Goal: Information Seeking & Learning: Check status

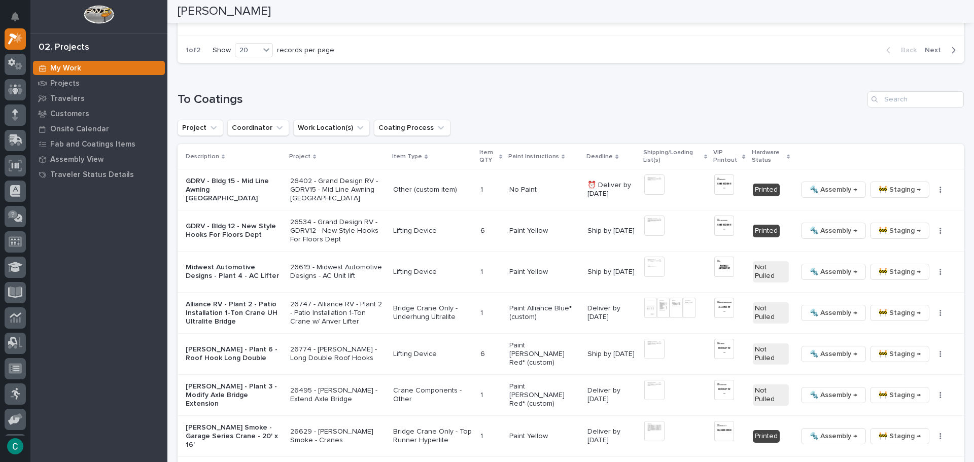
scroll to position [1014, 0]
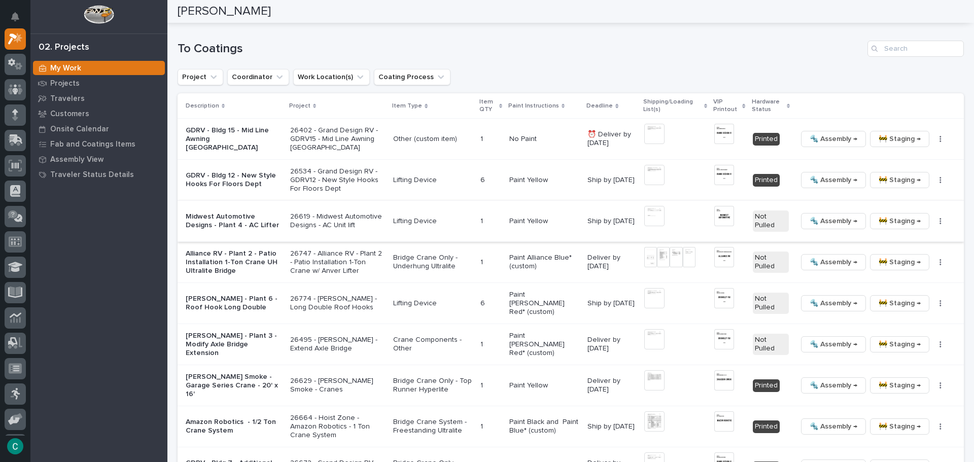
click at [715, 216] on img at bounding box center [723, 216] width 19 height 20
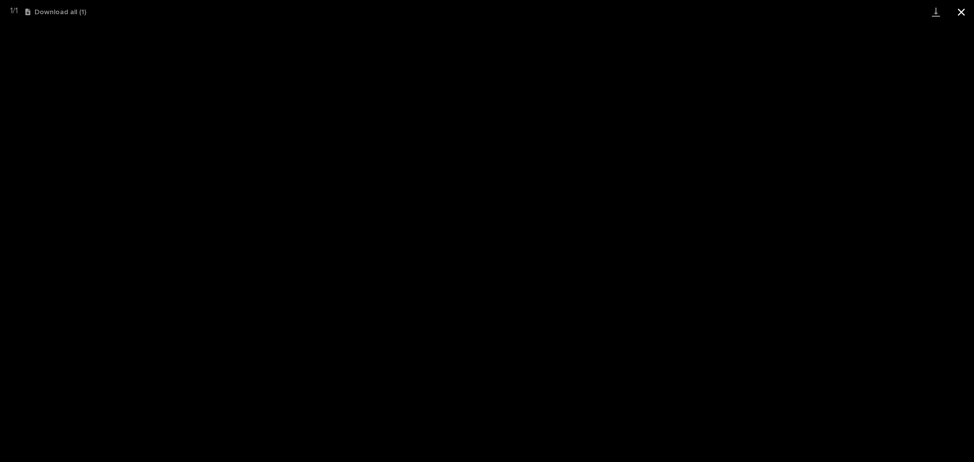
click at [963, 6] on button "Close gallery" at bounding box center [960, 12] width 25 height 24
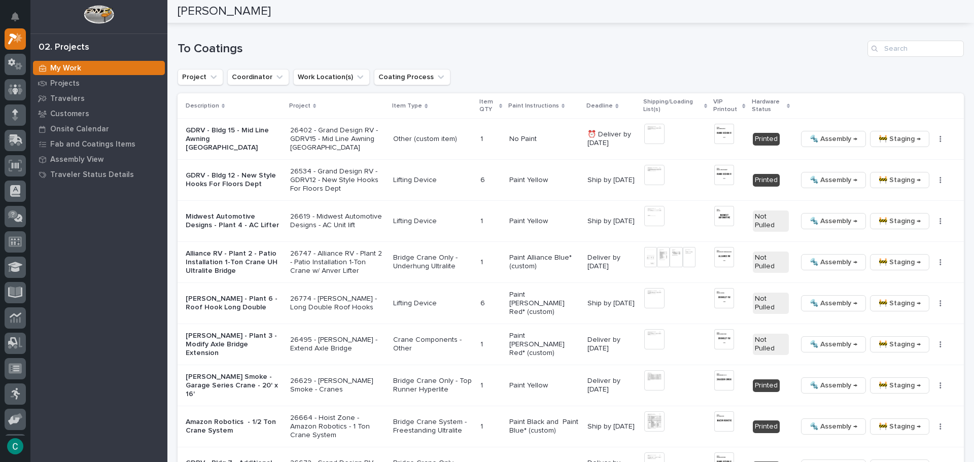
scroll to position [1001, 0]
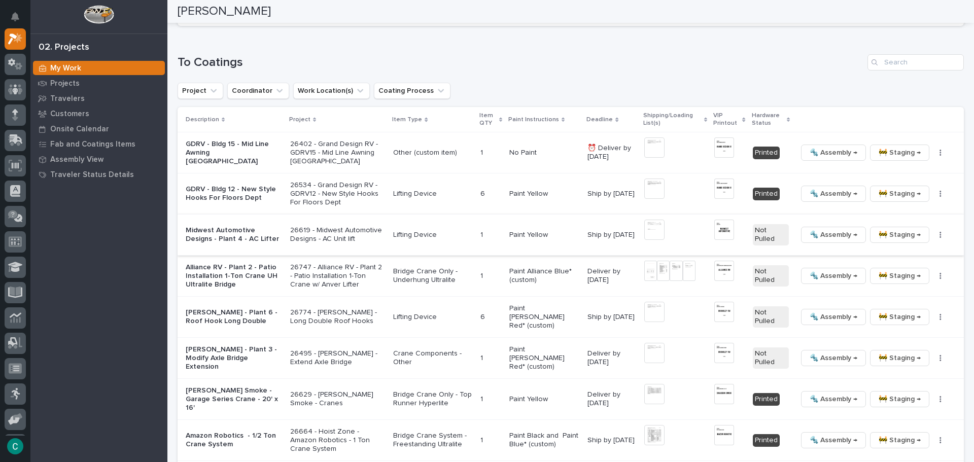
click at [809, 229] on span "🔩 Assembly →" at bounding box center [833, 235] width 48 height 12
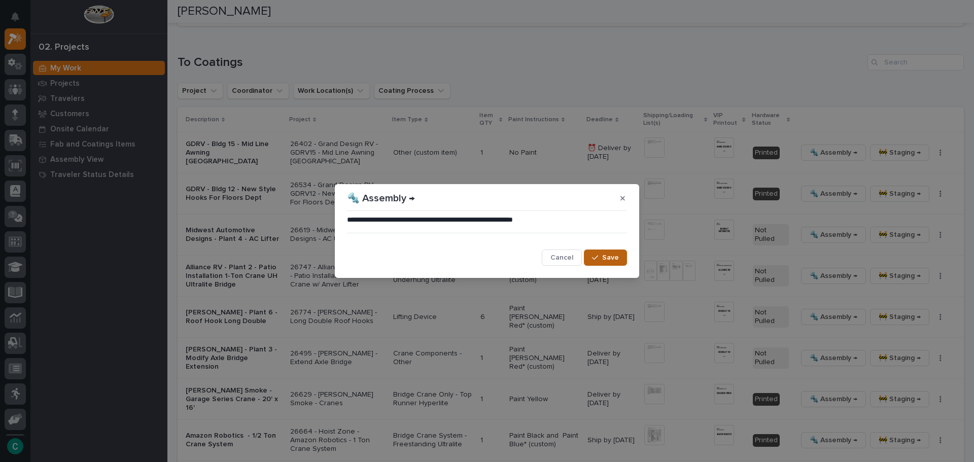
click at [616, 265] on button "Save" at bounding box center [605, 257] width 43 height 16
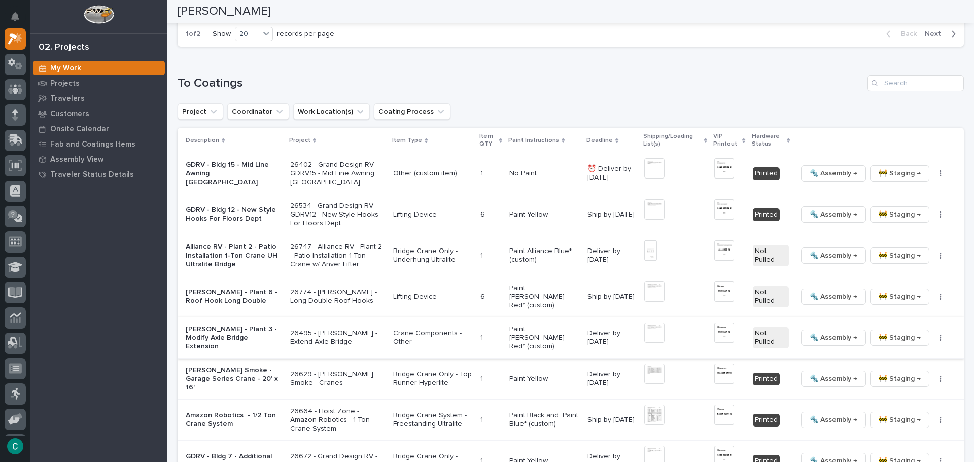
scroll to position [993, 0]
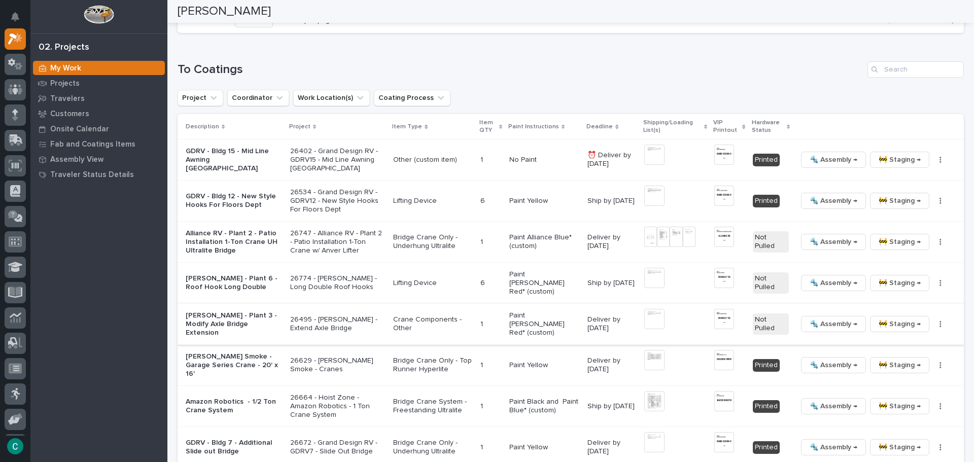
click at [821, 318] on span "🔩 Assembly →" at bounding box center [833, 324] width 48 height 12
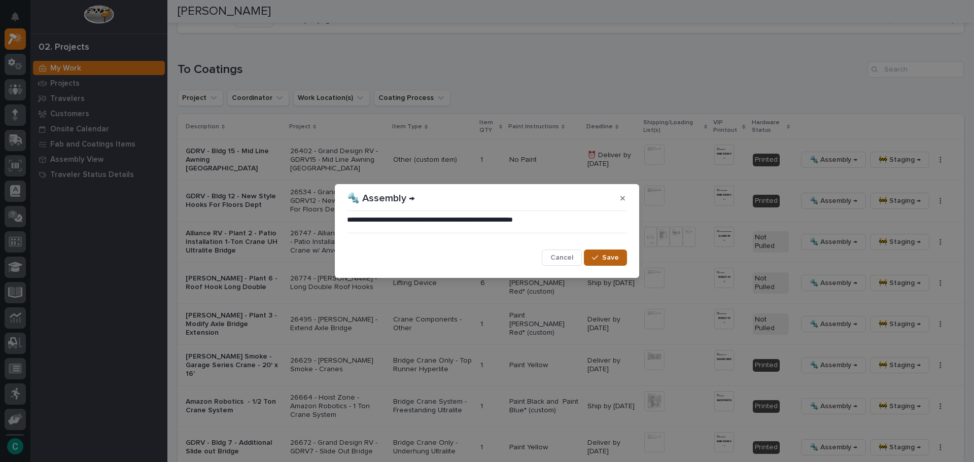
click at [594, 260] on icon "button" at bounding box center [595, 257] width 6 height 7
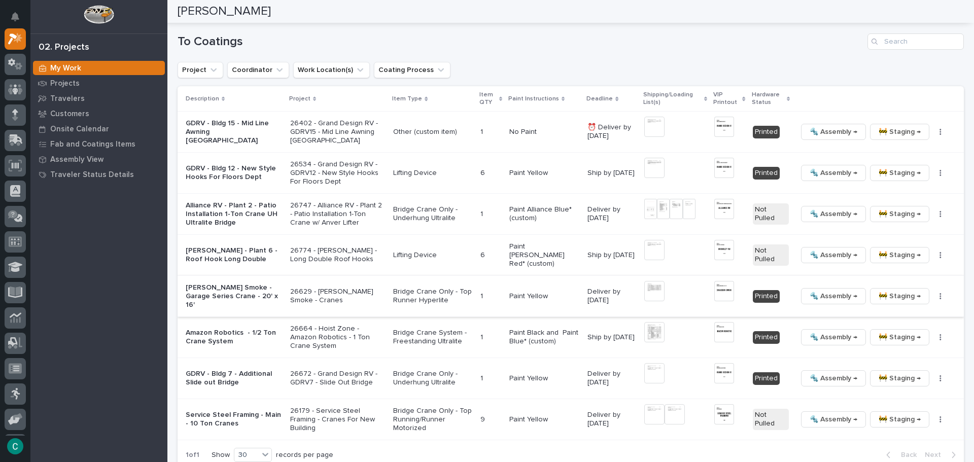
scroll to position [1038, 0]
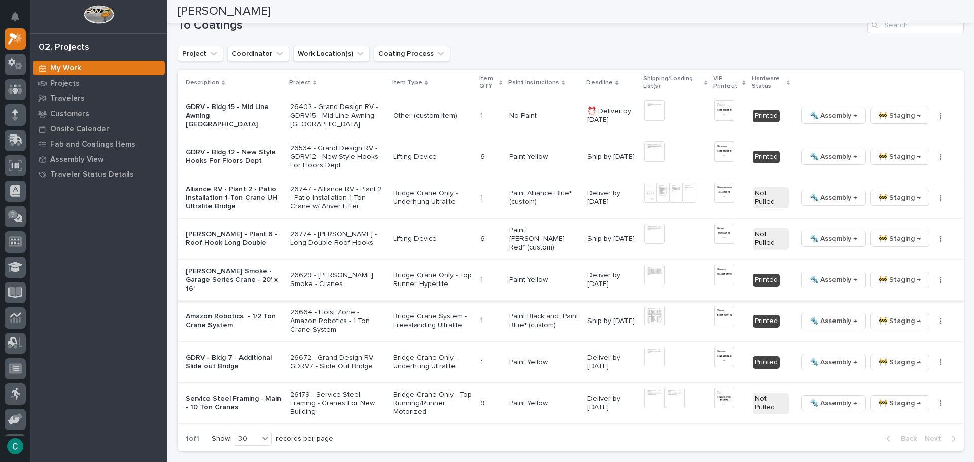
click at [809, 277] on span "🔩 Assembly →" at bounding box center [833, 280] width 48 height 12
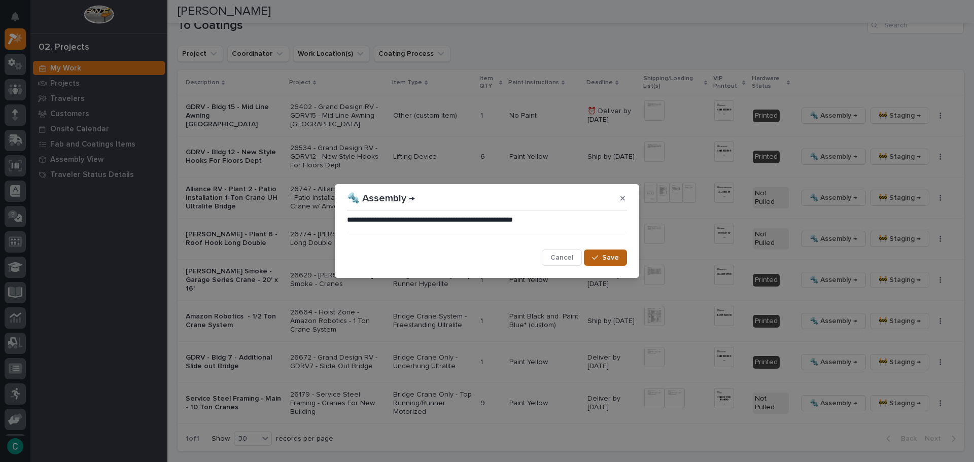
click at [602, 261] on button "Save" at bounding box center [605, 257] width 43 height 16
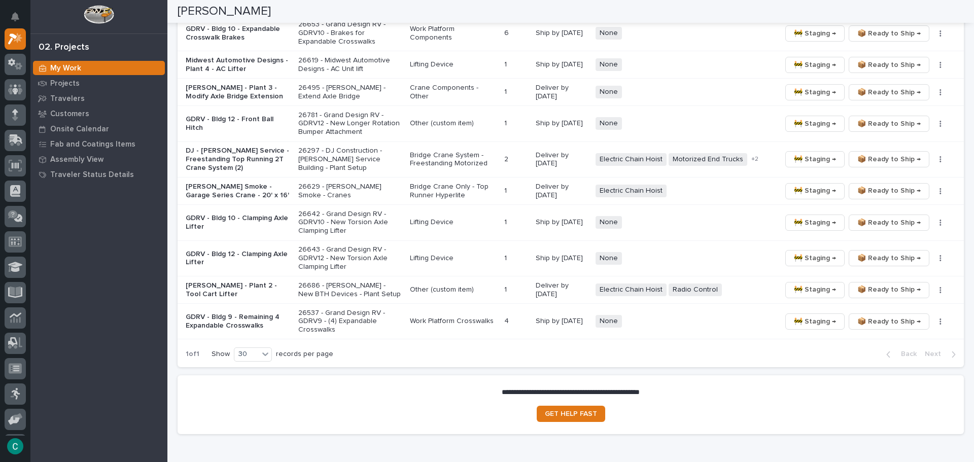
scroll to position [1619, 0]
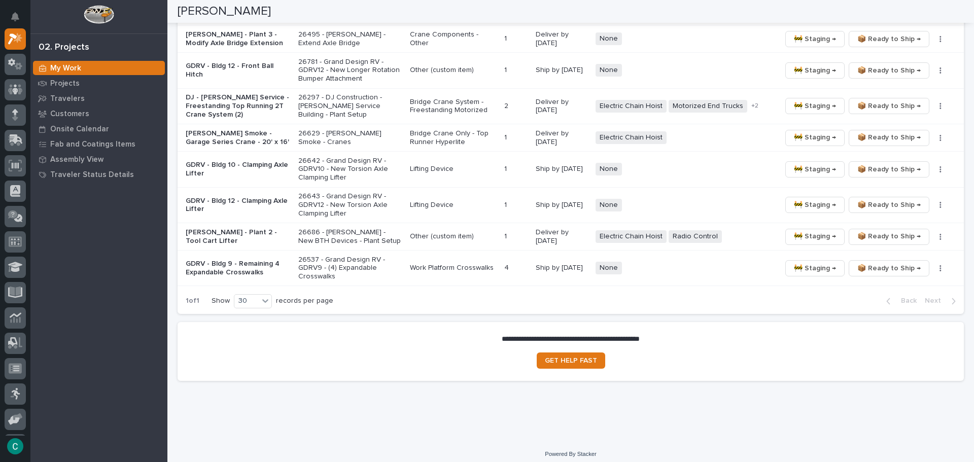
click at [440, 129] on p "Bridge Crane Only - Top Runner Hyperlite" at bounding box center [453, 137] width 86 height 17
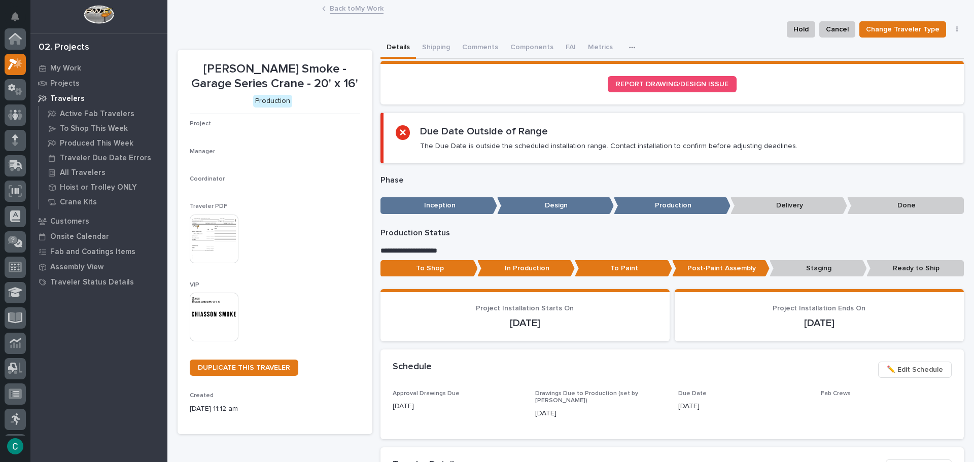
scroll to position [25, 0]
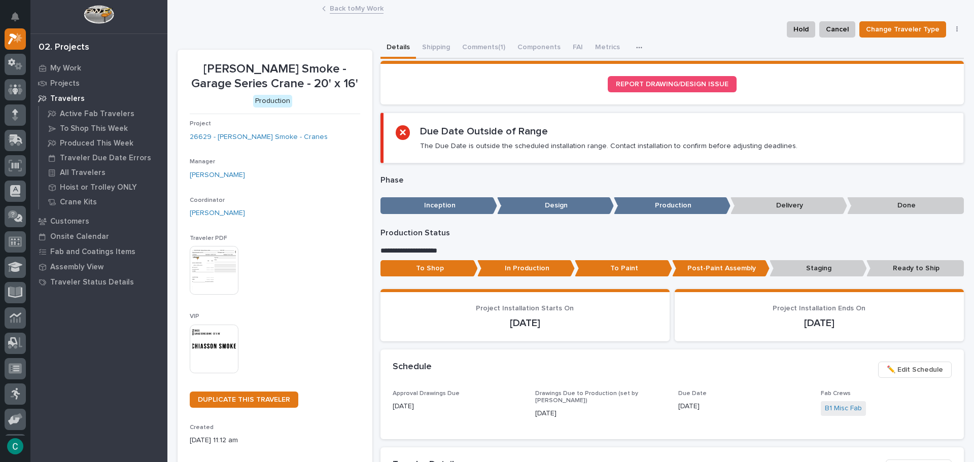
click at [220, 347] on img at bounding box center [214, 349] width 49 height 49
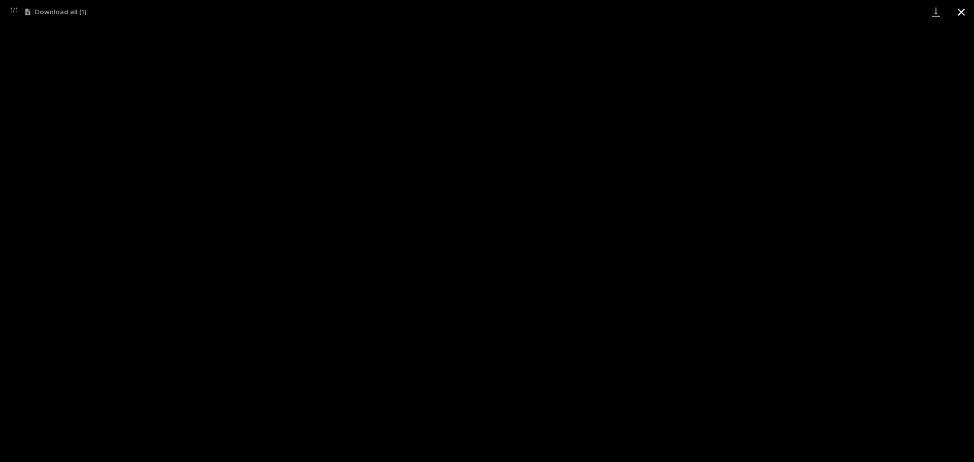
click at [966, 10] on button "Close gallery" at bounding box center [960, 12] width 25 height 24
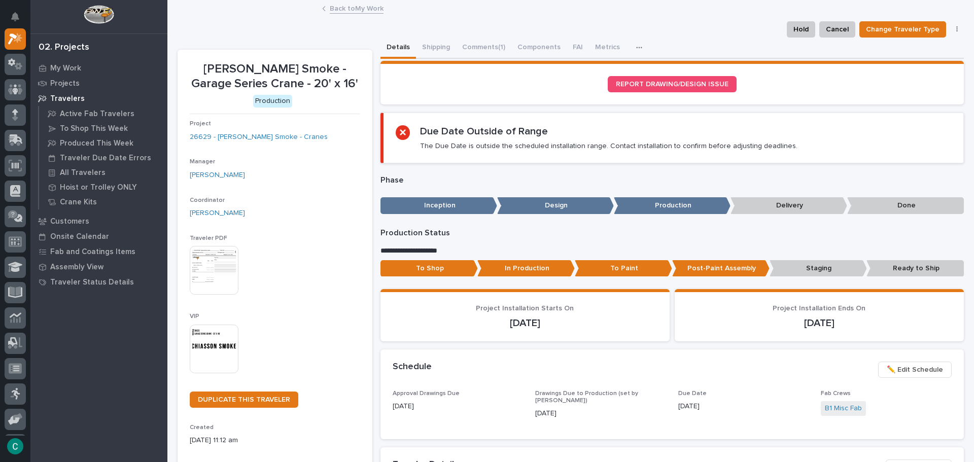
click at [350, 11] on link "Back to My Work" at bounding box center [357, 8] width 54 height 12
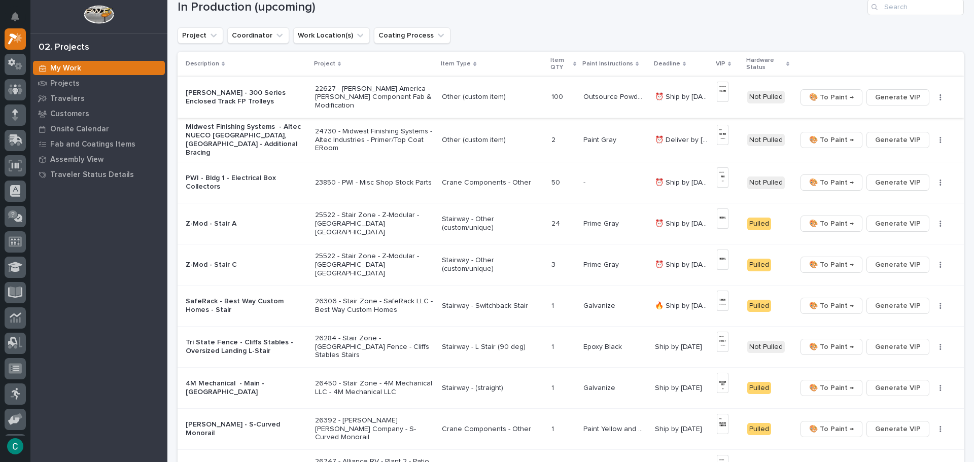
scroll to position [101, 0]
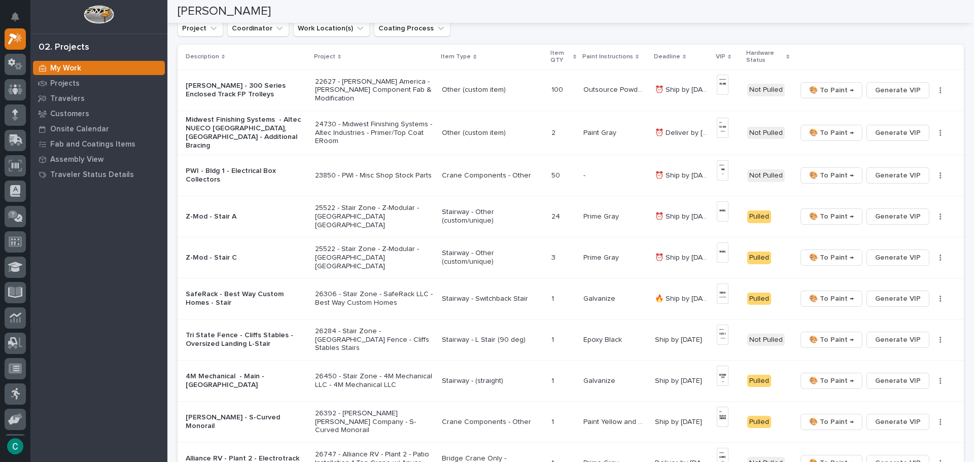
click at [483, 129] on p "Other (custom item)" at bounding box center [492, 133] width 101 height 9
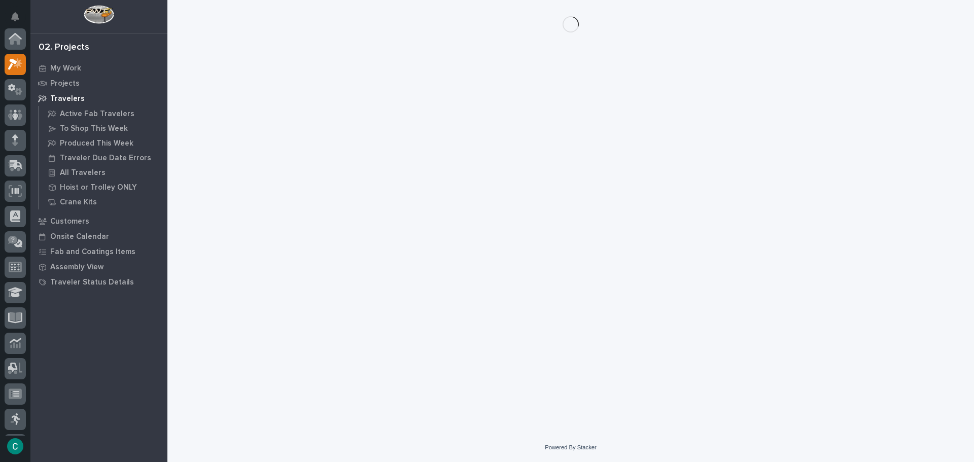
scroll to position [25, 0]
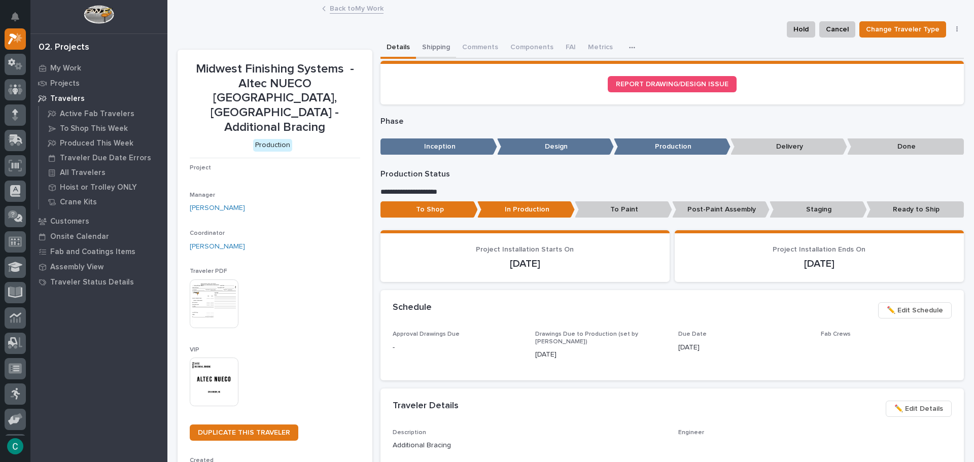
click at [436, 46] on button "Shipping" at bounding box center [436, 48] width 40 height 21
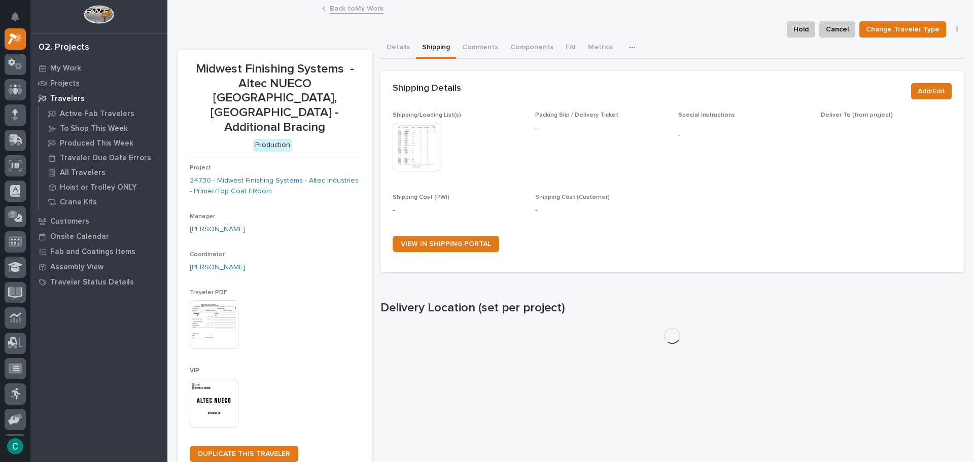
click at [407, 148] on img at bounding box center [416, 147] width 49 height 49
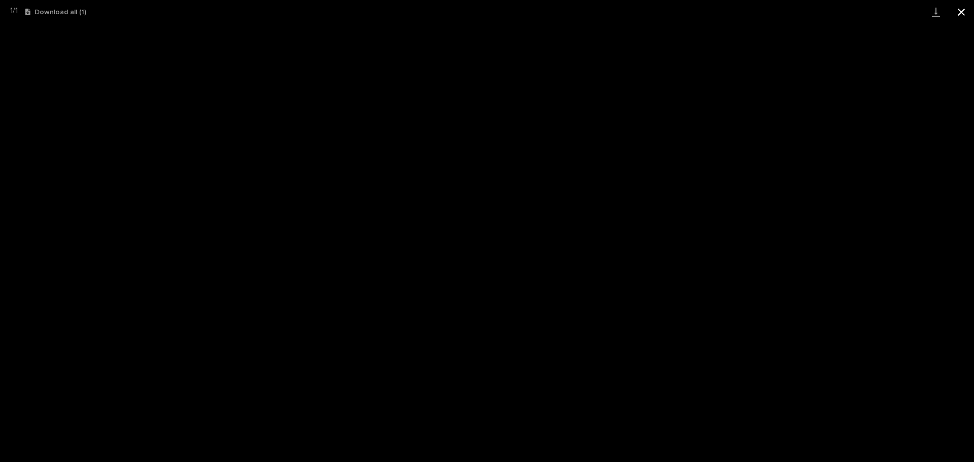
click at [961, 10] on button "Close gallery" at bounding box center [960, 12] width 25 height 24
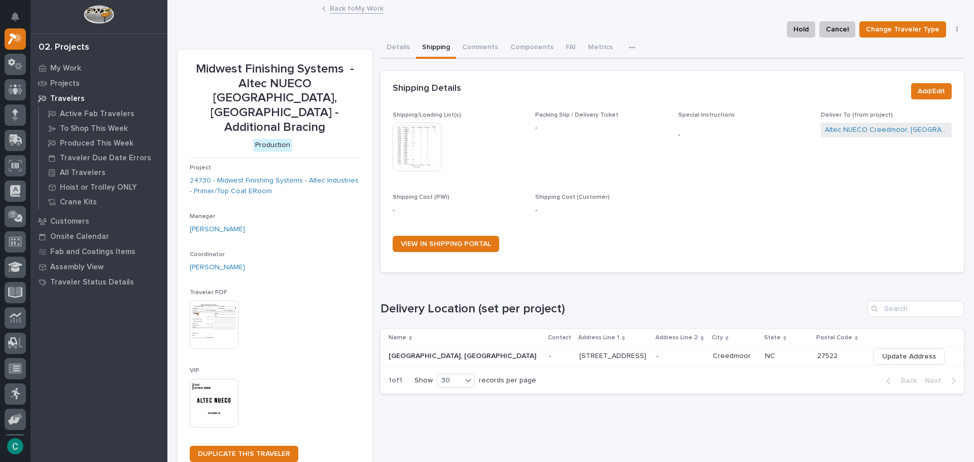
click at [346, 13] on link "Back to My Work" at bounding box center [357, 8] width 54 height 12
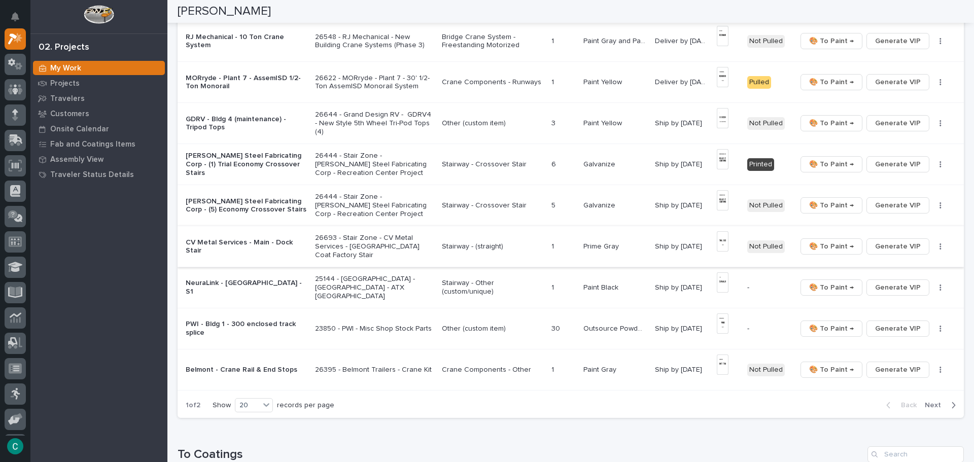
scroll to position [659, 0]
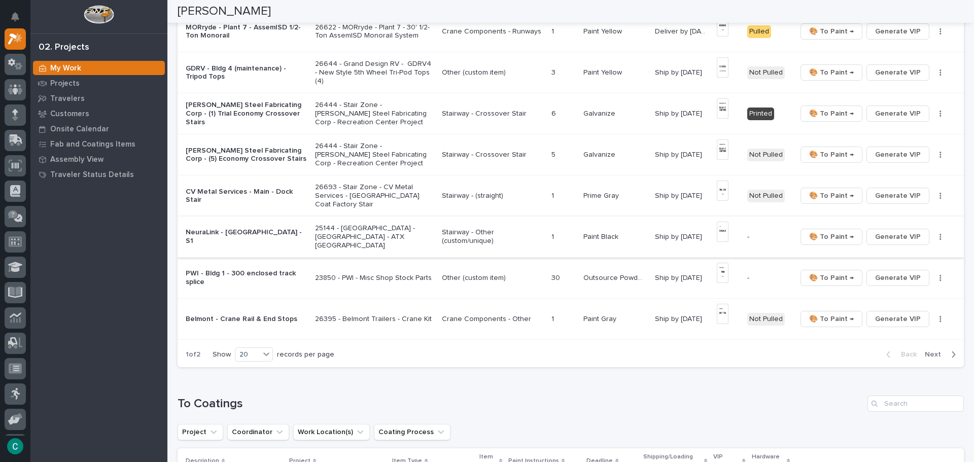
click at [718, 229] on img at bounding box center [723, 232] width 12 height 20
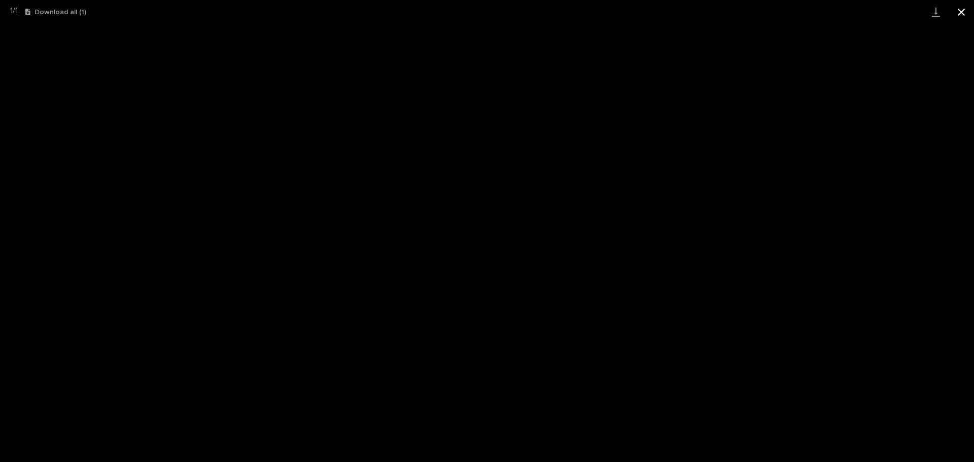
click at [962, 14] on button "Close gallery" at bounding box center [960, 12] width 25 height 24
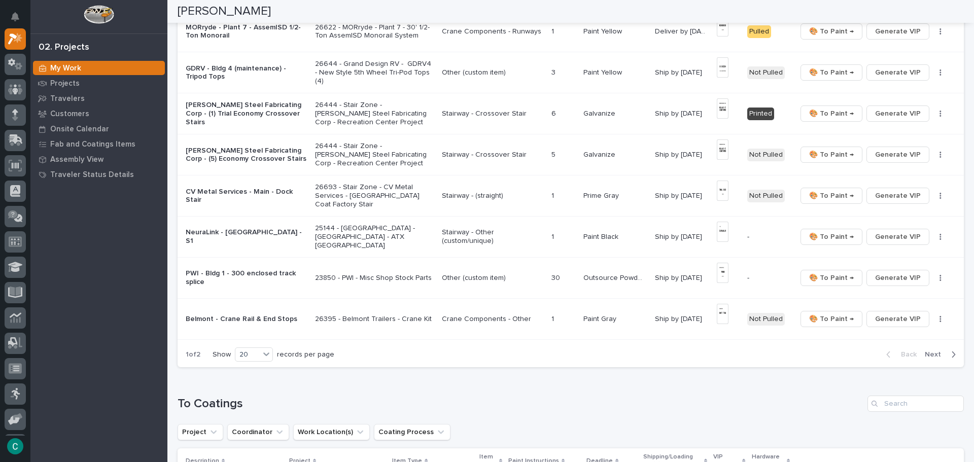
click at [586, 231] on p "Paint Black" at bounding box center [601, 236] width 37 height 11
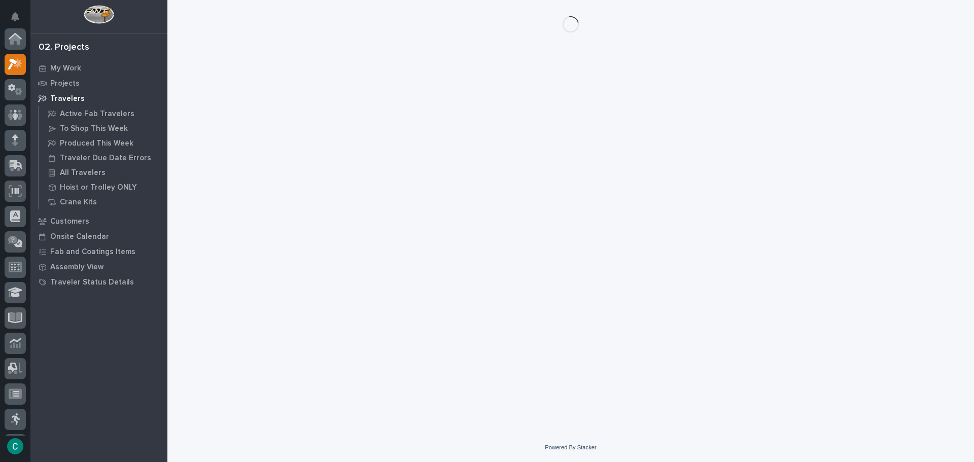
scroll to position [25, 0]
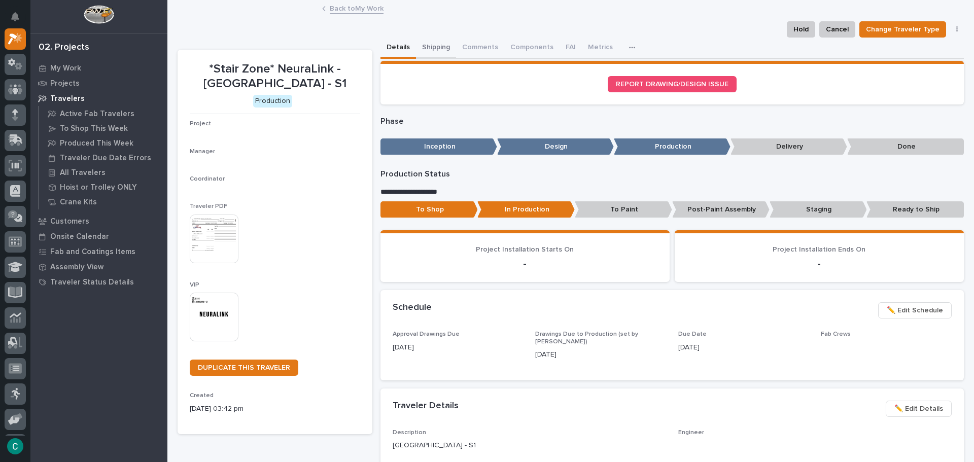
click at [432, 51] on button "Shipping" at bounding box center [436, 48] width 40 height 21
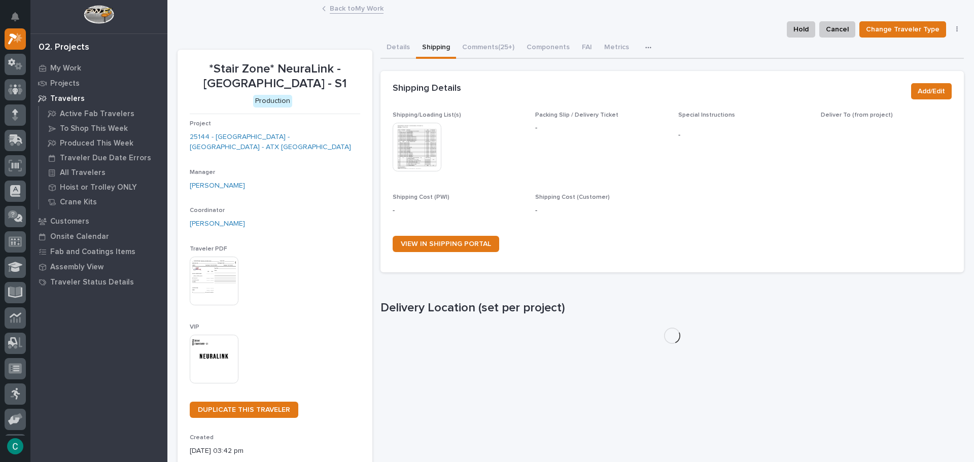
click at [424, 139] on img at bounding box center [416, 147] width 49 height 49
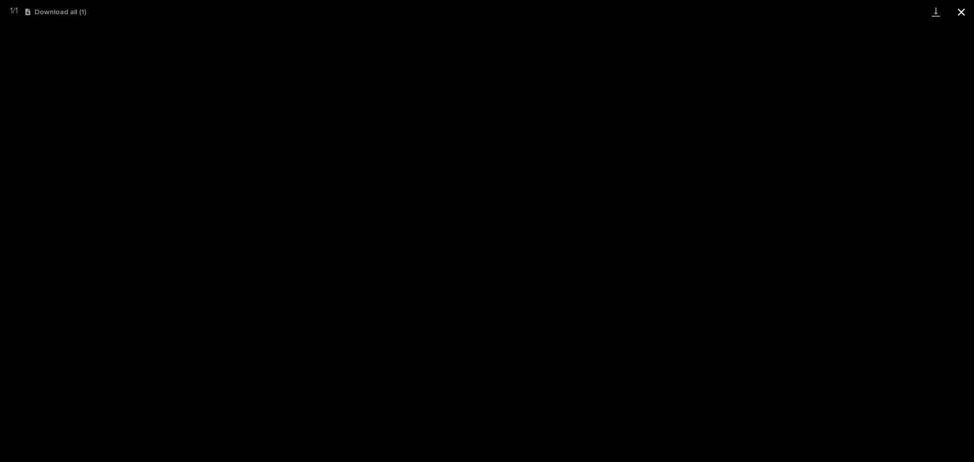
click at [955, 13] on button "Close gallery" at bounding box center [960, 12] width 25 height 24
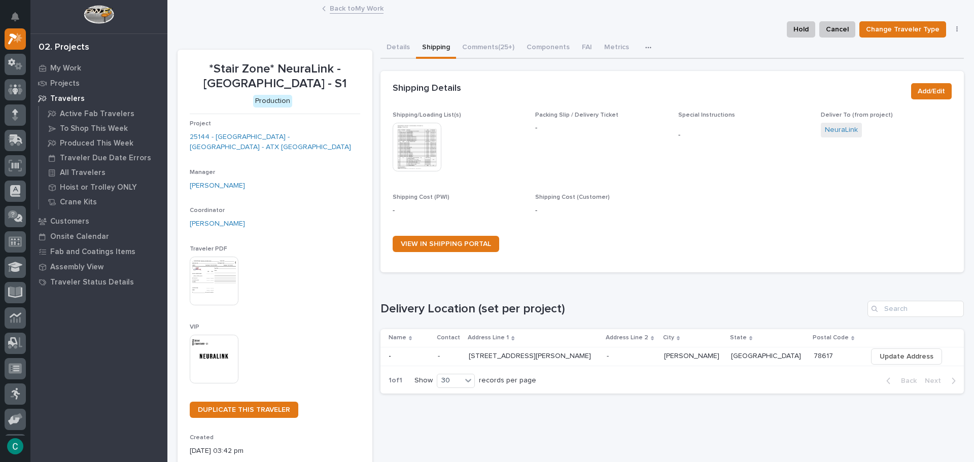
click at [368, 9] on link "Back to My Work" at bounding box center [357, 8] width 54 height 12
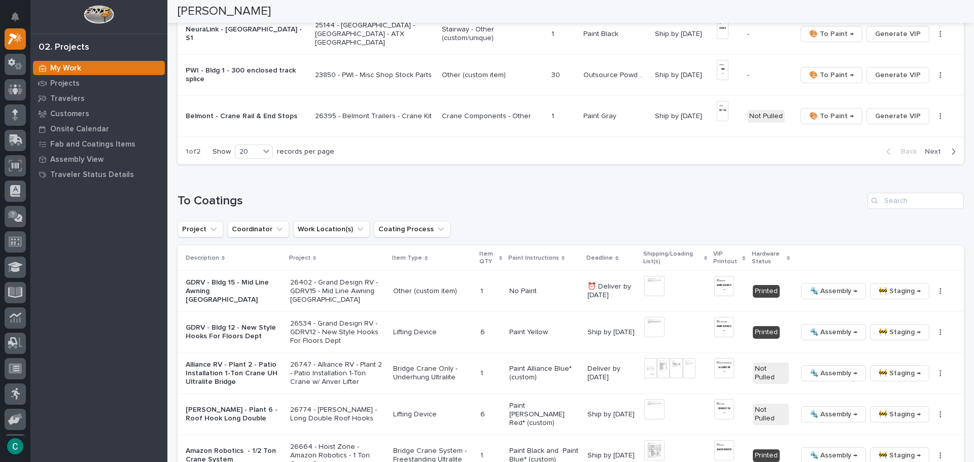
scroll to position [913, 0]
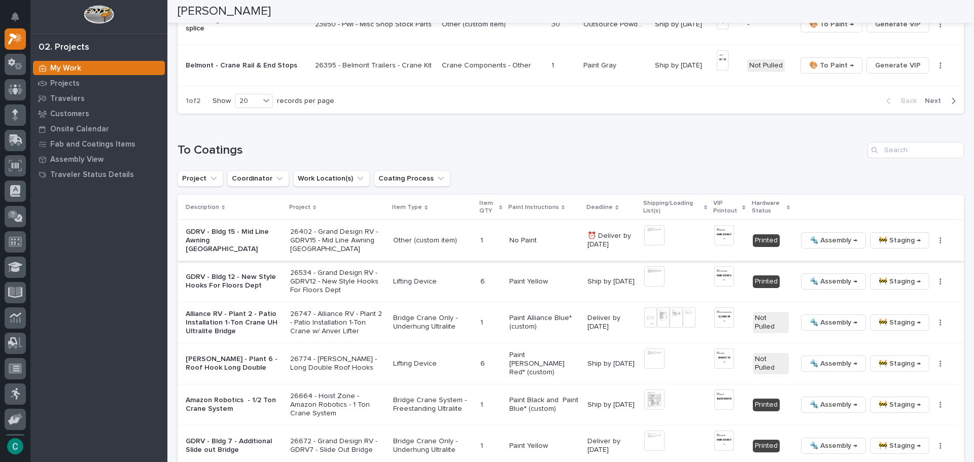
click at [652, 225] on img at bounding box center [654, 235] width 20 height 20
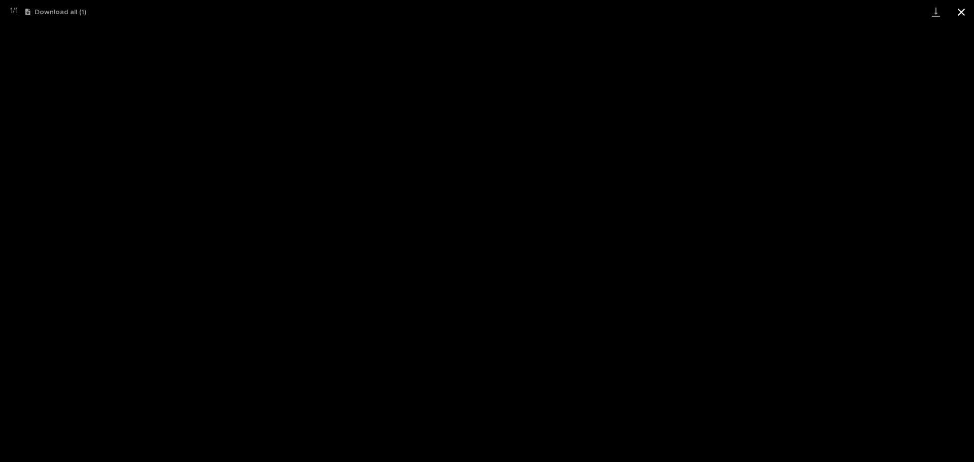
click at [966, 11] on button "Close gallery" at bounding box center [960, 12] width 25 height 24
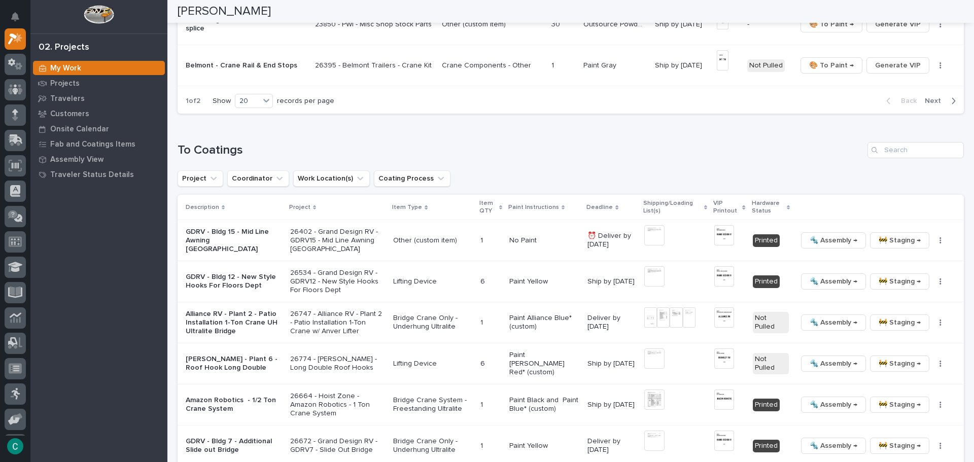
click at [299, 231] on p "26402 - Grand Design RV - GDRV15 - Mid Line Awning [GEOGRAPHIC_DATA]" at bounding box center [337, 240] width 95 height 25
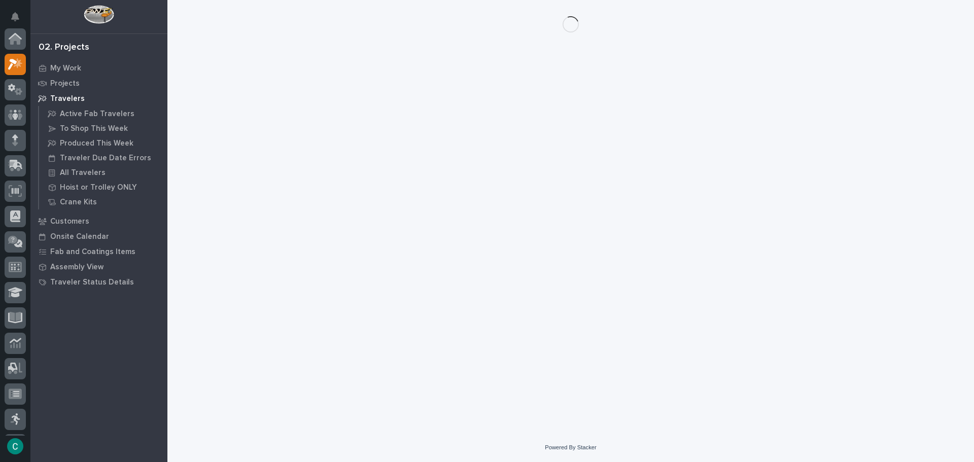
scroll to position [25, 0]
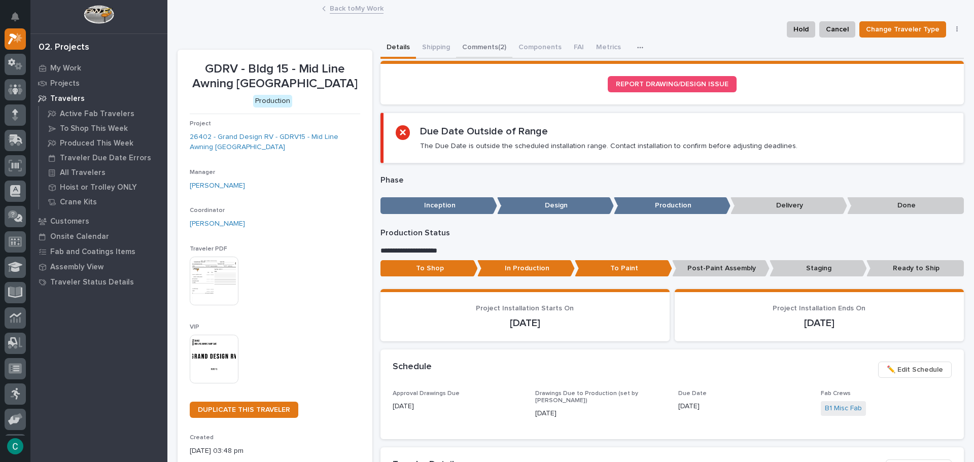
click at [472, 46] on button "Comments (2)" at bounding box center [484, 48] width 56 height 21
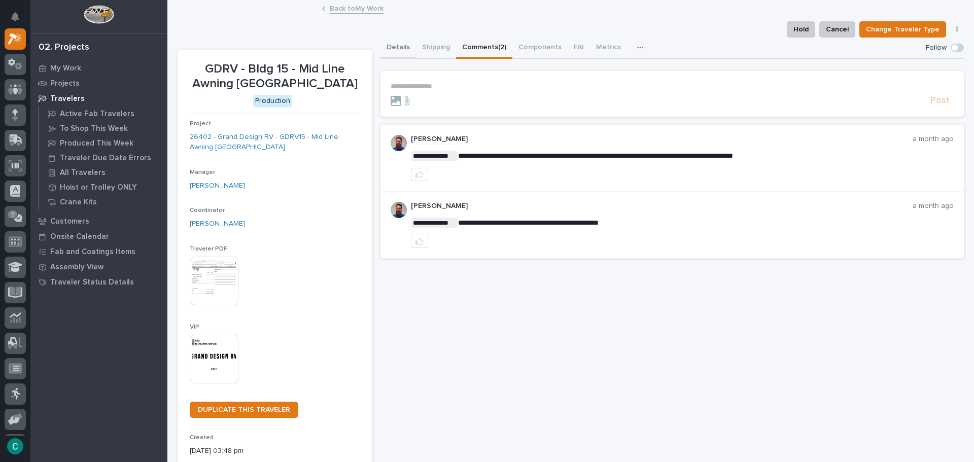
click at [393, 46] on button "Details" at bounding box center [397, 48] width 35 height 21
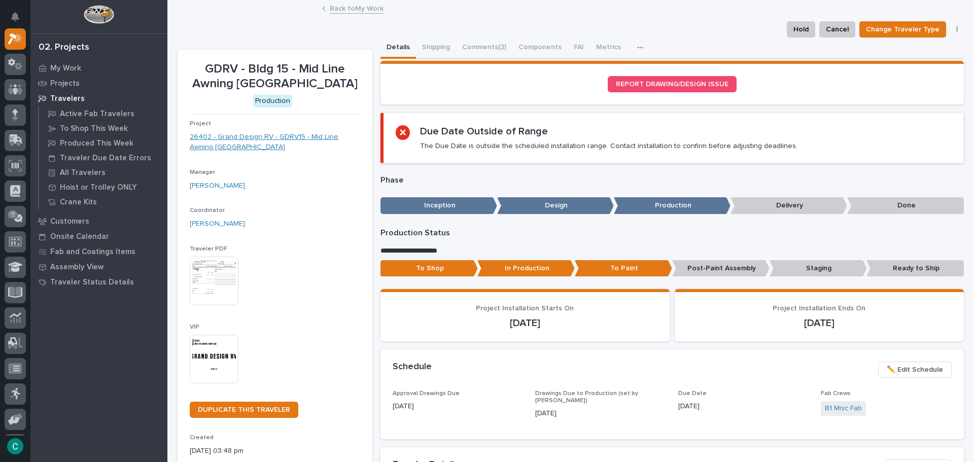
click at [229, 132] on link "26402 - Grand Design RV - GDRV15 - Mid Line Awning [GEOGRAPHIC_DATA]" at bounding box center [275, 142] width 170 height 21
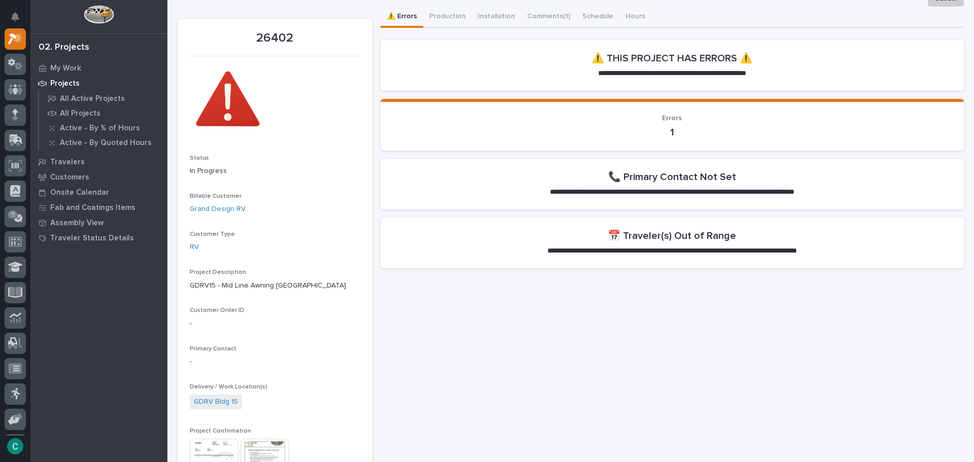
scroll to position [101, 0]
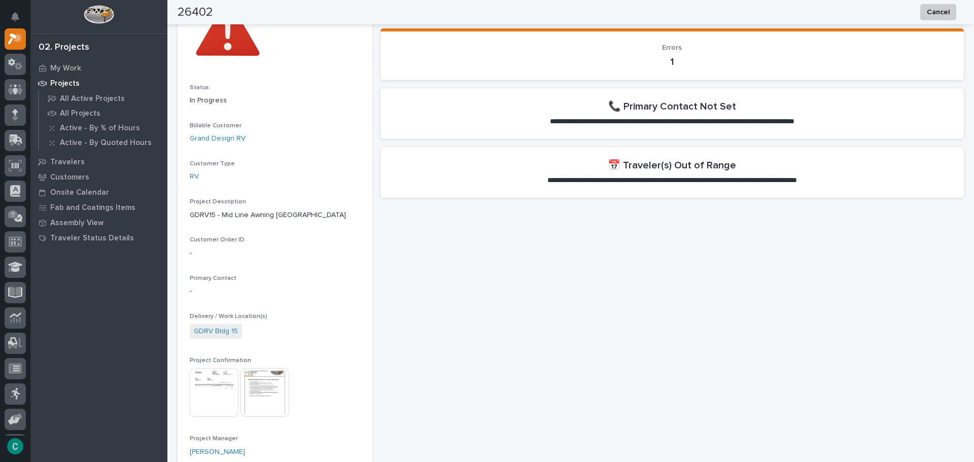
click at [258, 397] on img at bounding box center [264, 392] width 49 height 49
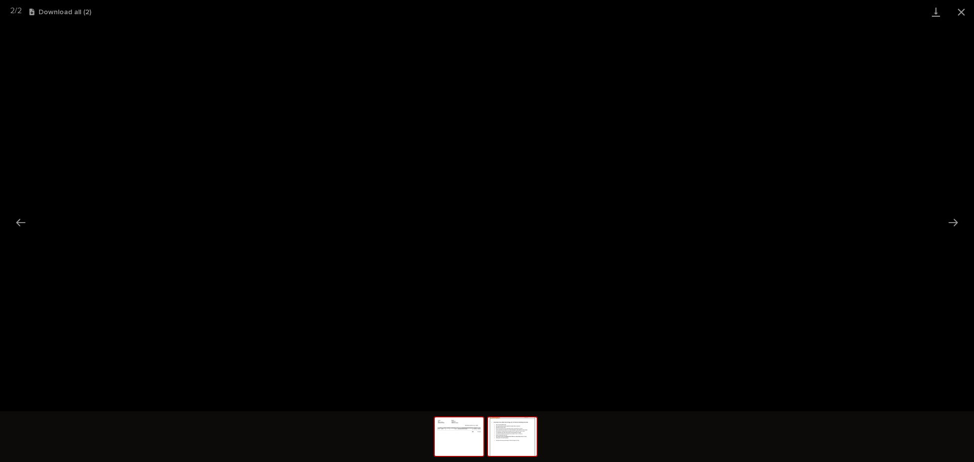
click at [472, 436] on img at bounding box center [459, 436] width 49 height 39
click at [966, 6] on button "Close gallery" at bounding box center [960, 12] width 25 height 24
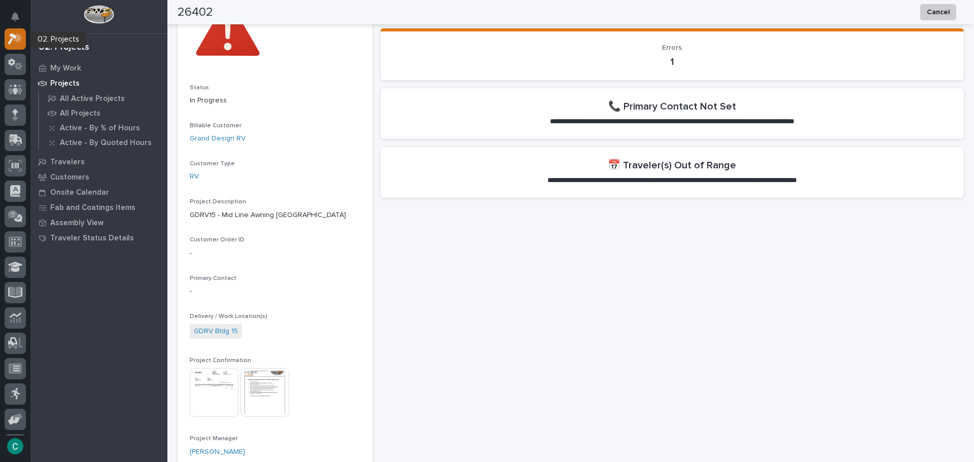
click at [23, 37] on div at bounding box center [15, 38] width 21 height 21
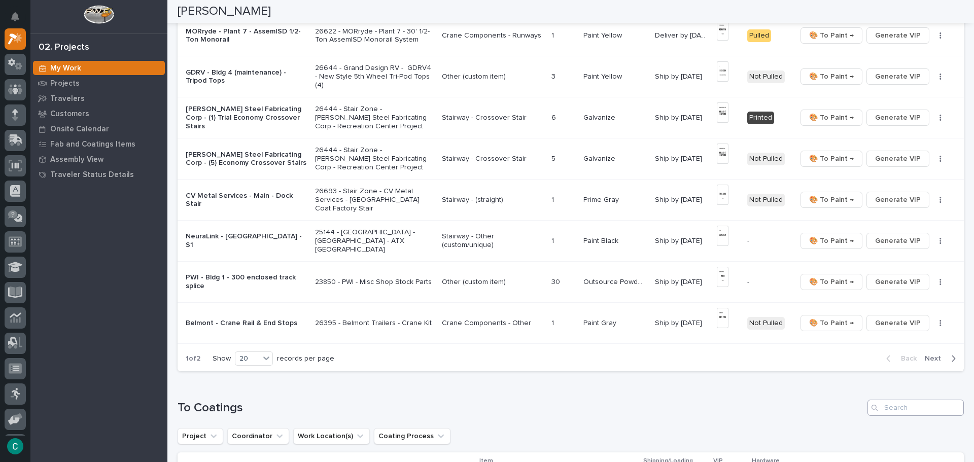
scroll to position [659, 0]
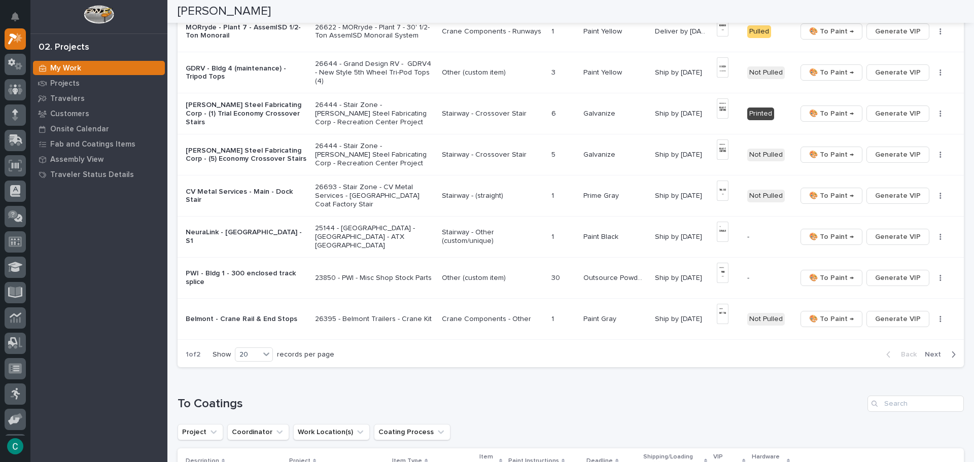
click at [926, 351] on span "Next" at bounding box center [935, 354] width 22 height 9
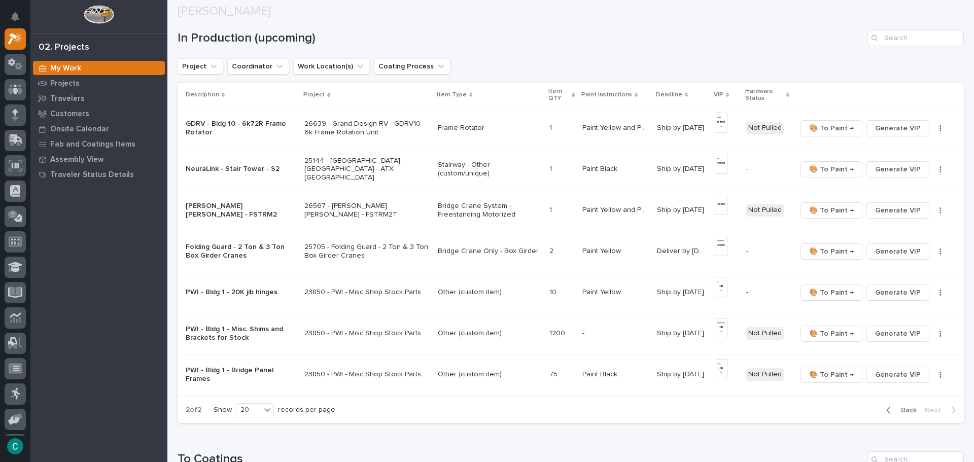
scroll to position [88, 0]
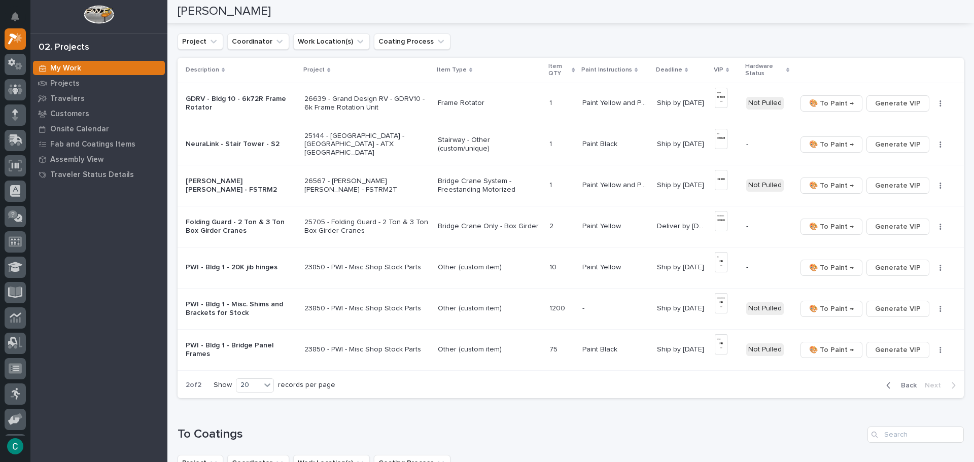
click at [317, 148] on p "25144 - [GEOGRAPHIC_DATA] - [GEOGRAPHIC_DATA] - ATX [GEOGRAPHIC_DATA]" at bounding box center [366, 144] width 125 height 25
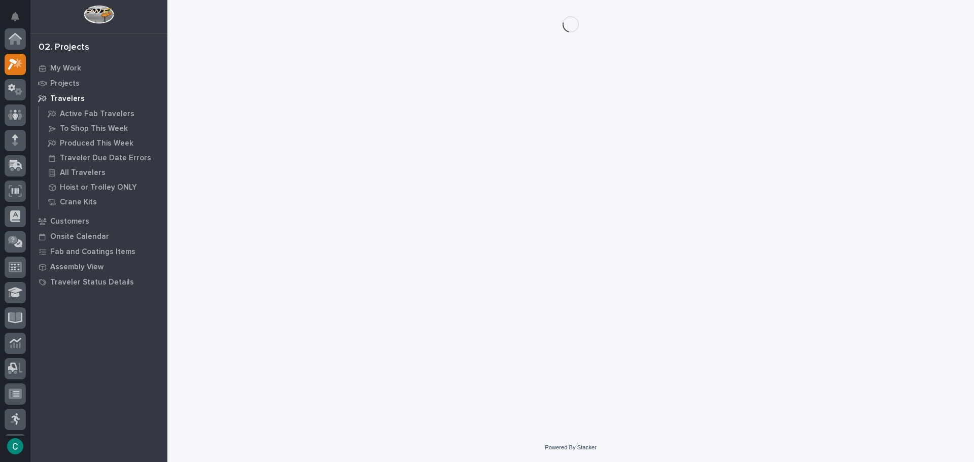
scroll to position [25, 0]
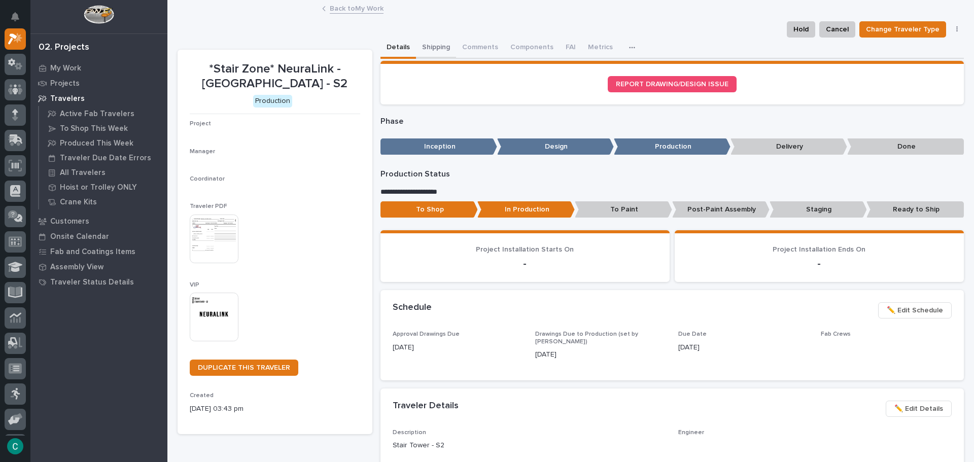
click at [433, 50] on button "Shipping" at bounding box center [436, 48] width 40 height 21
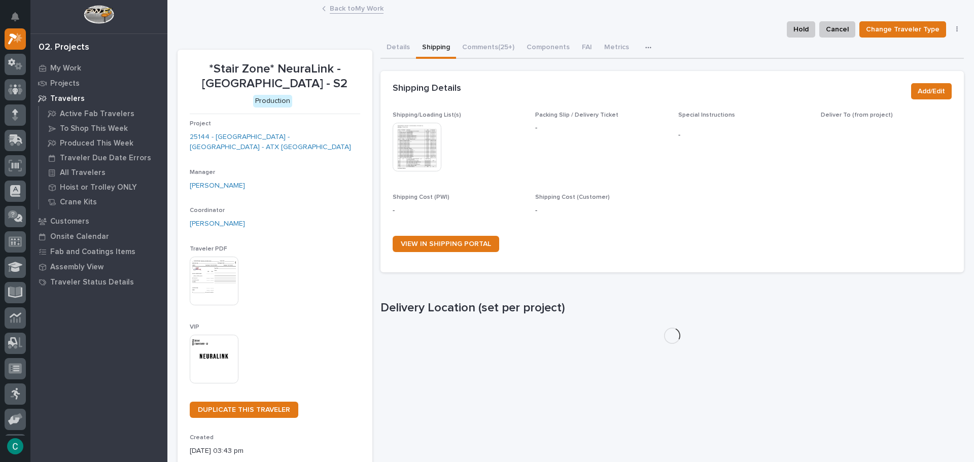
click at [402, 144] on img at bounding box center [416, 147] width 49 height 49
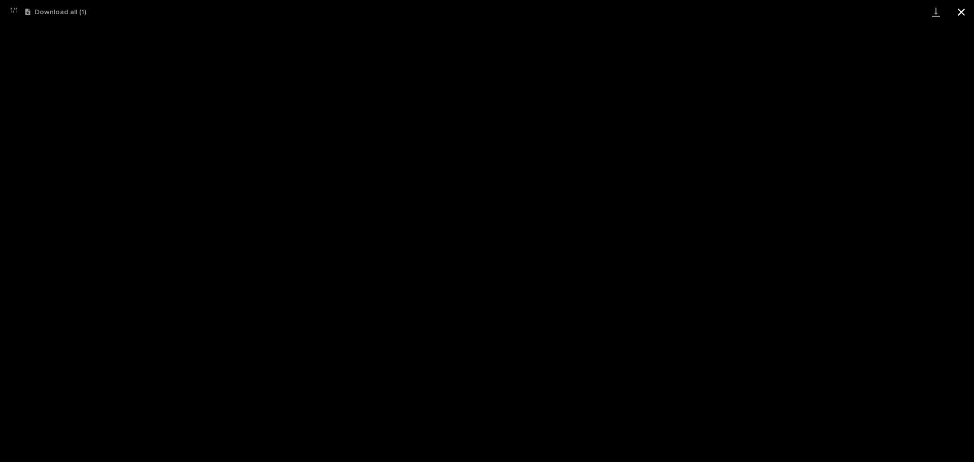
click at [964, 7] on button "Close gallery" at bounding box center [960, 12] width 25 height 24
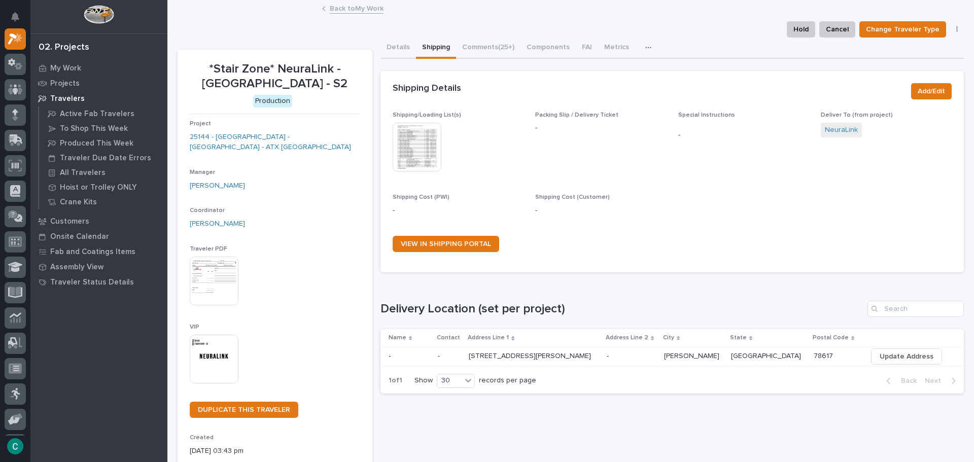
click at [330, 9] on link "Back to My Work" at bounding box center [357, 8] width 54 height 12
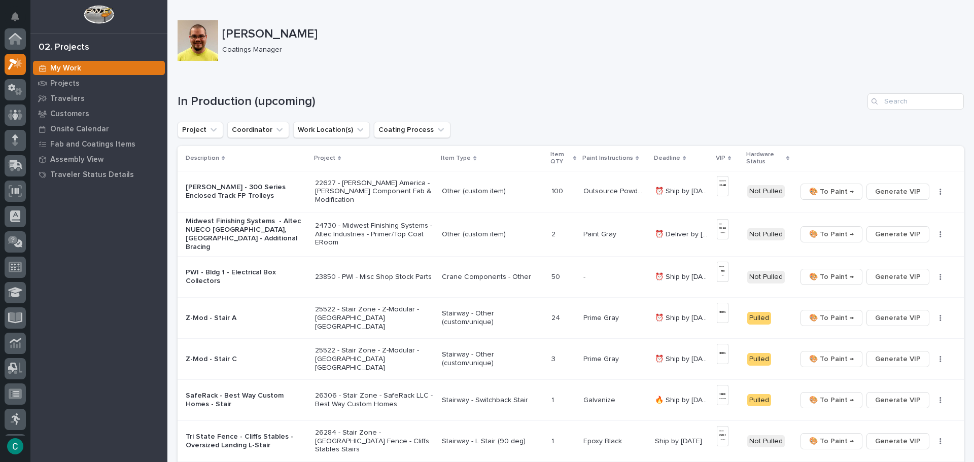
scroll to position [25, 0]
click at [477, 230] on p "Other (custom item)" at bounding box center [492, 234] width 101 height 9
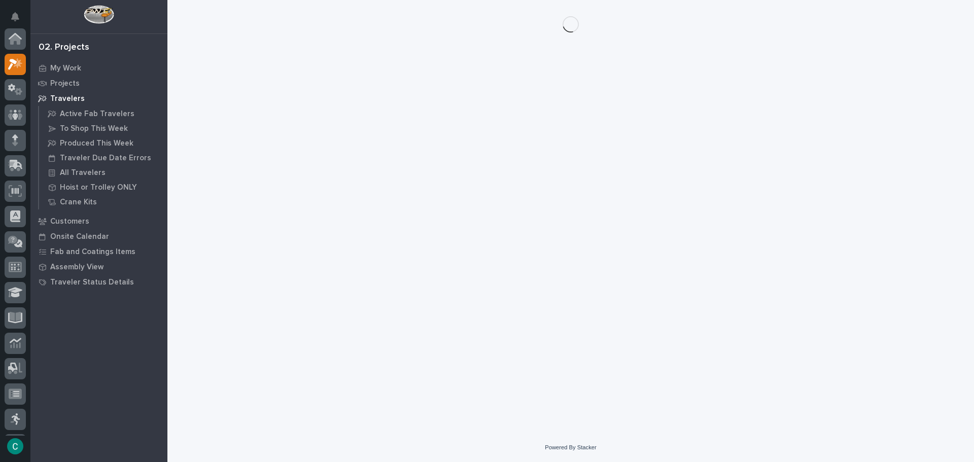
scroll to position [25, 0]
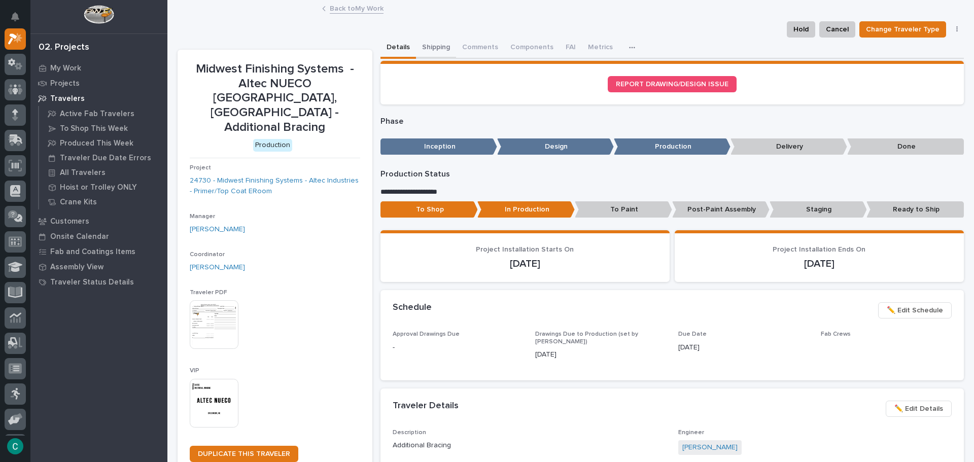
click at [420, 48] on button "Shipping" at bounding box center [436, 48] width 40 height 21
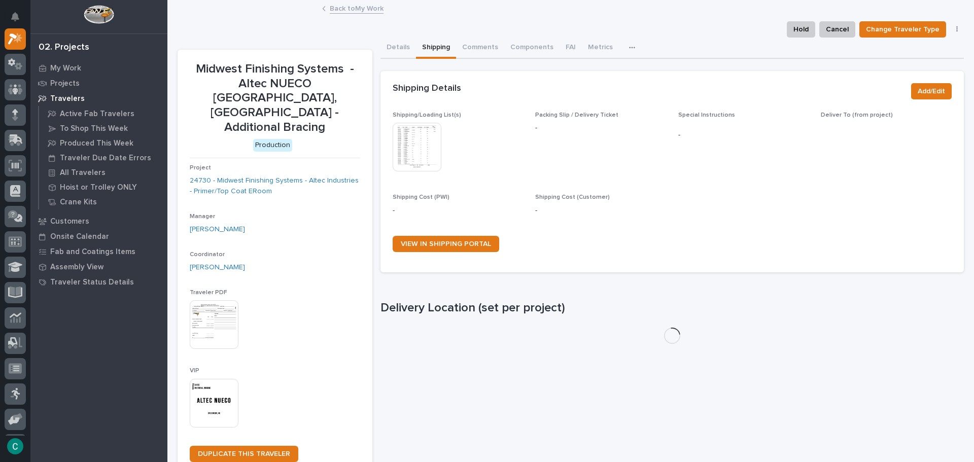
click at [409, 152] on img at bounding box center [416, 147] width 49 height 49
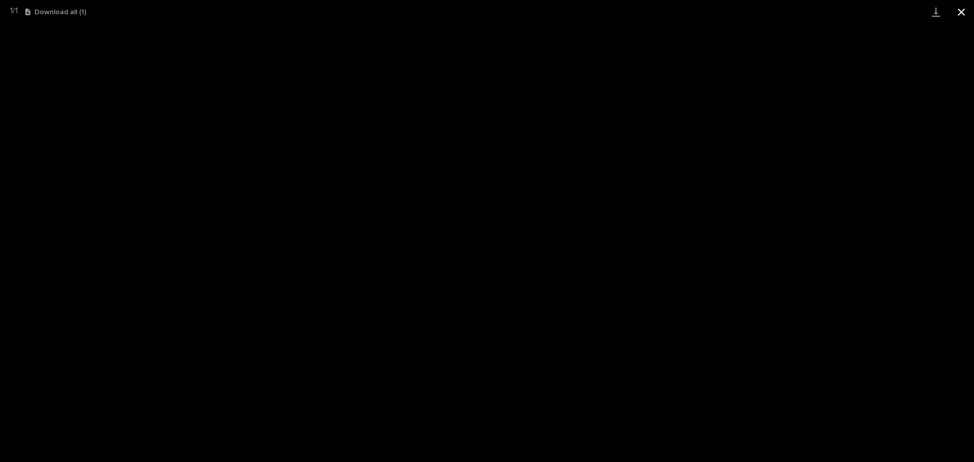
click at [963, 11] on button "Close gallery" at bounding box center [960, 12] width 25 height 24
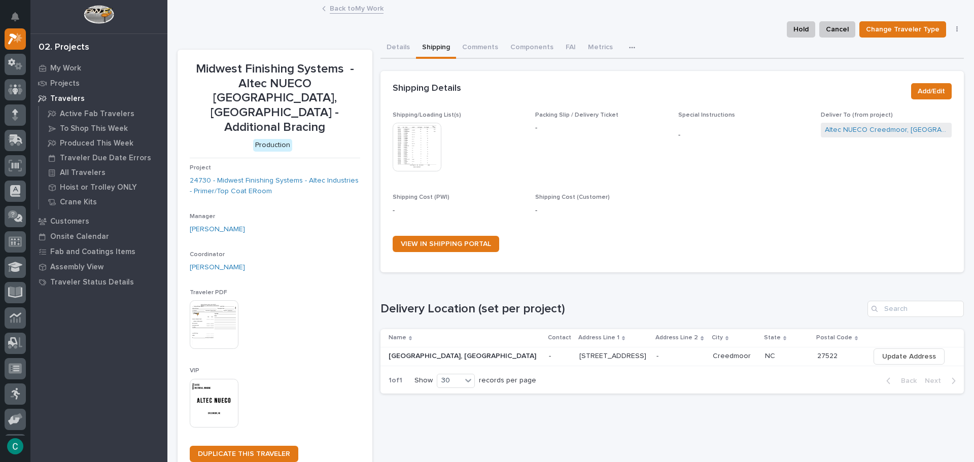
click at [339, 8] on link "Back to My Work" at bounding box center [357, 8] width 54 height 12
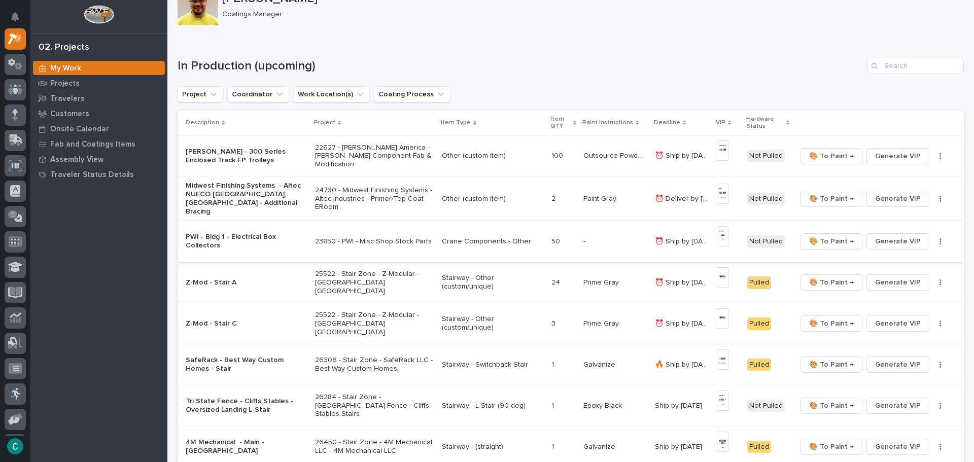
scroll to position [51, 0]
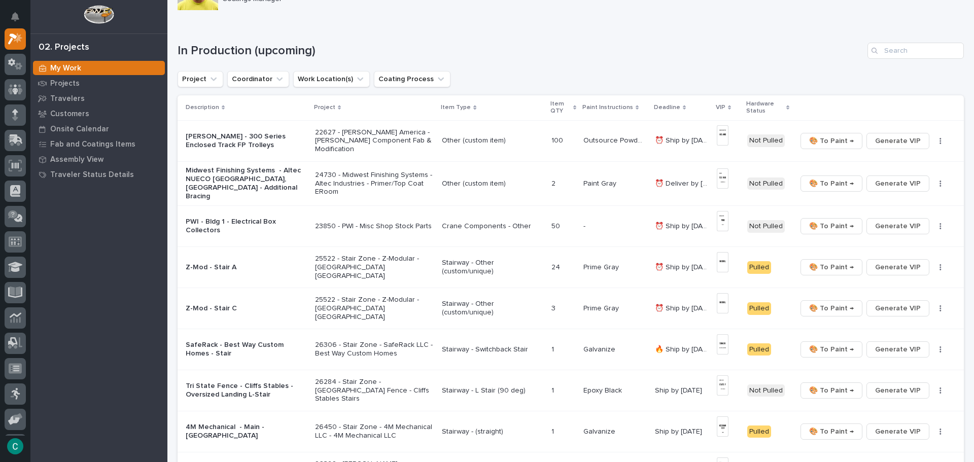
click at [675, 179] on p "⏰ Deliver by [DATE]" at bounding box center [683, 182] width 56 height 11
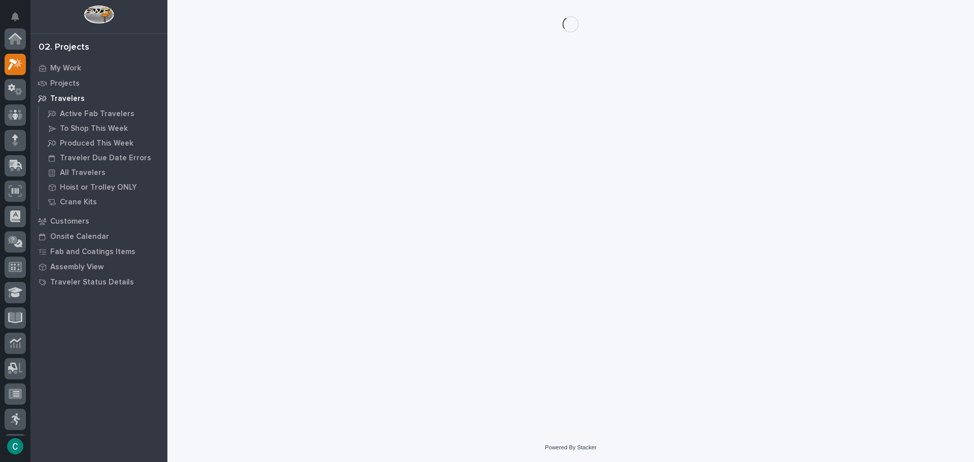
scroll to position [25, 0]
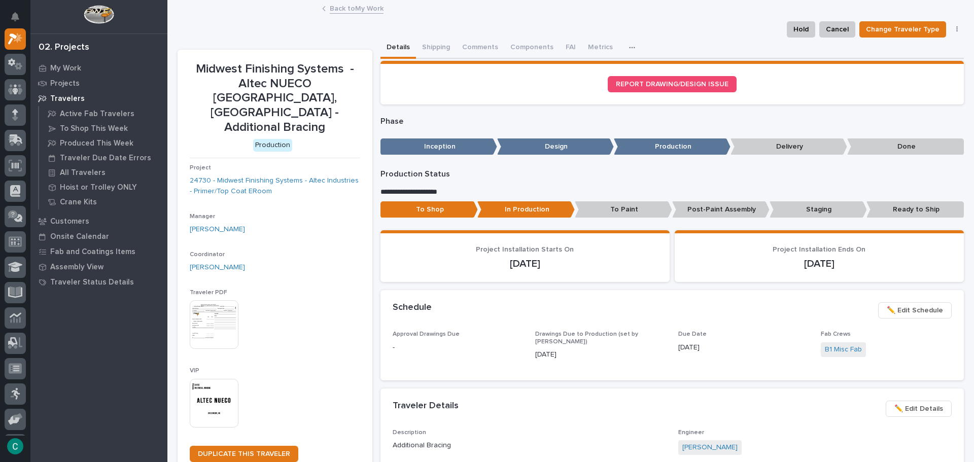
click at [364, 9] on link "Back to My Work" at bounding box center [357, 8] width 54 height 12
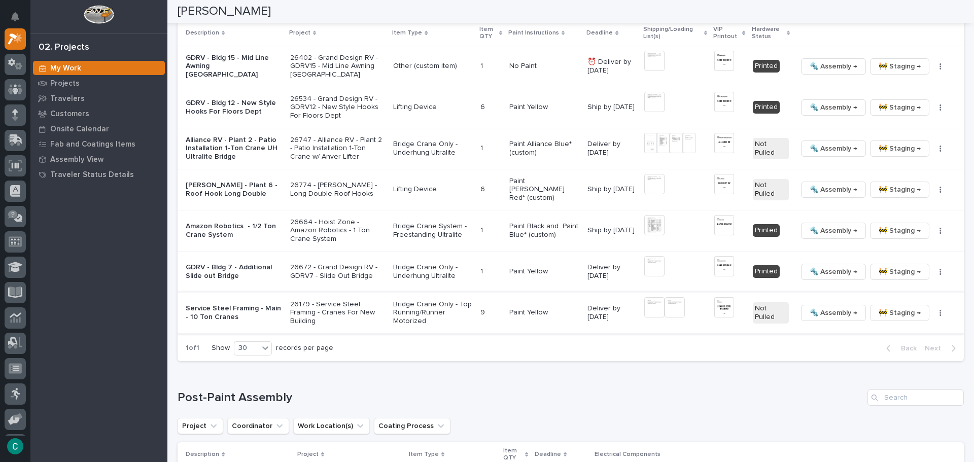
scroll to position [1065, 0]
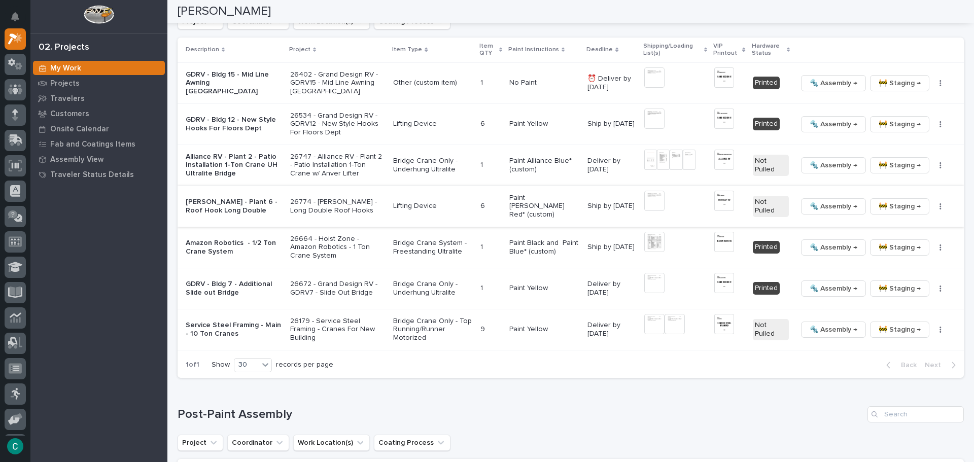
click at [648, 197] on img at bounding box center [654, 201] width 20 height 20
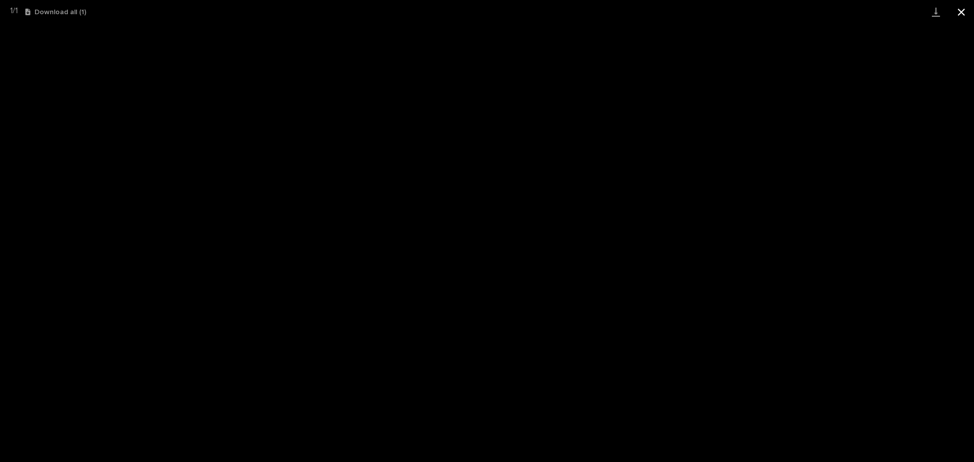
click at [965, 8] on button "Close gallery" at bounding box center [960, 12] width 25 height 24
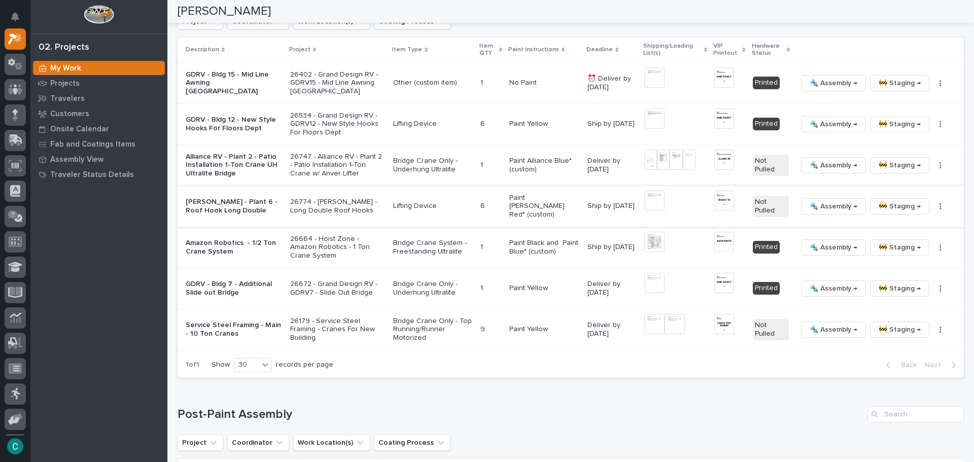
click at [715, 197] on img at bounding box center [723, 201] width 19 height 20
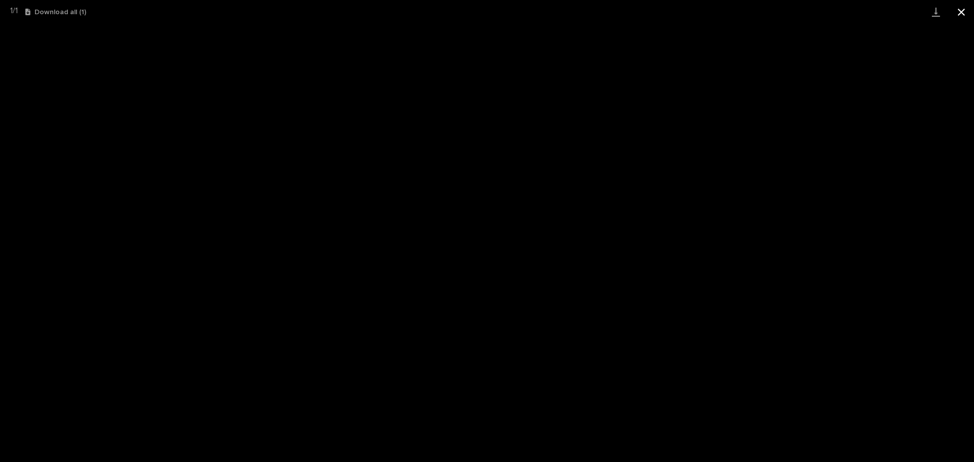
click at [963, 13] on button "Close gallery" at bounding box center [960, 12] width 25 height 24
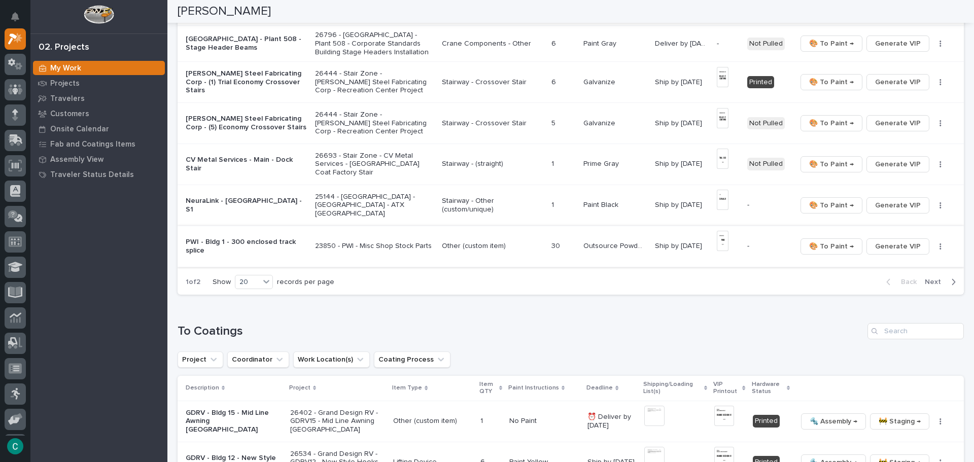
scroll to position [710, 0]
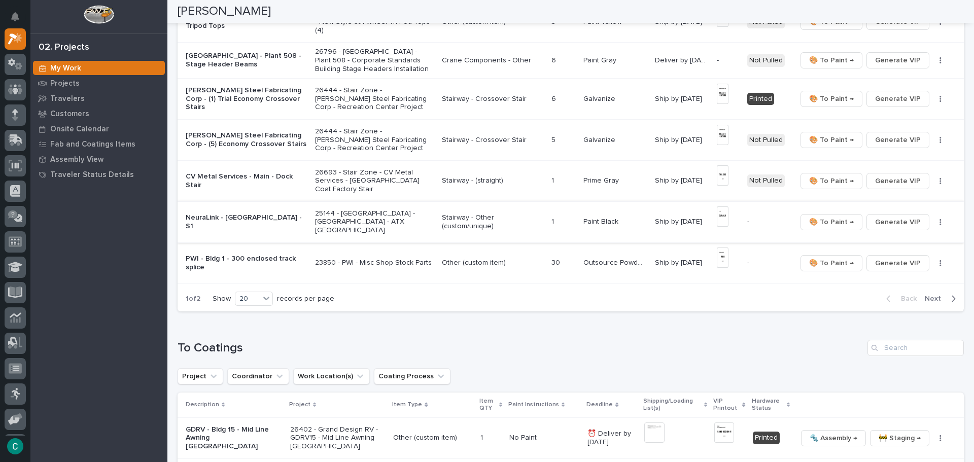
click at [719, 209] on img at bounding box center [723, 216] width 12 height 20
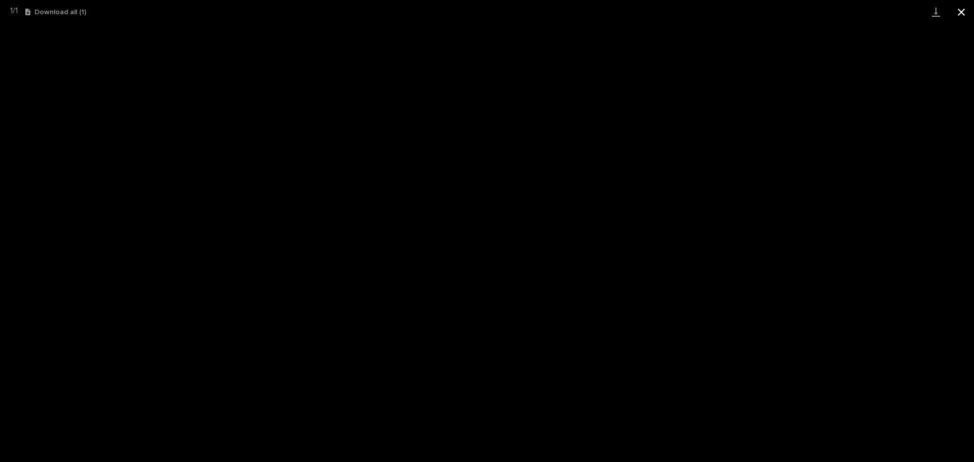
click at [965, 10] on button "Close gallery" at bounding box center [960, 12] width 25 height 24
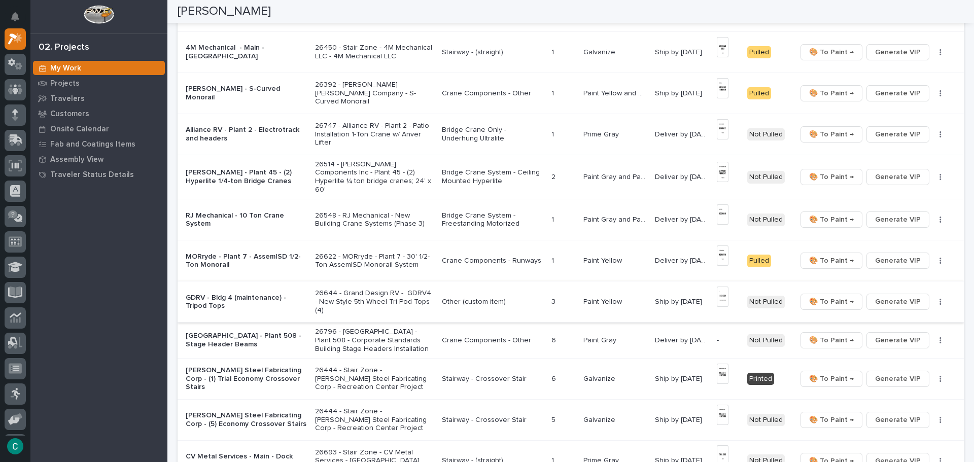
scroll to position [406, 0]
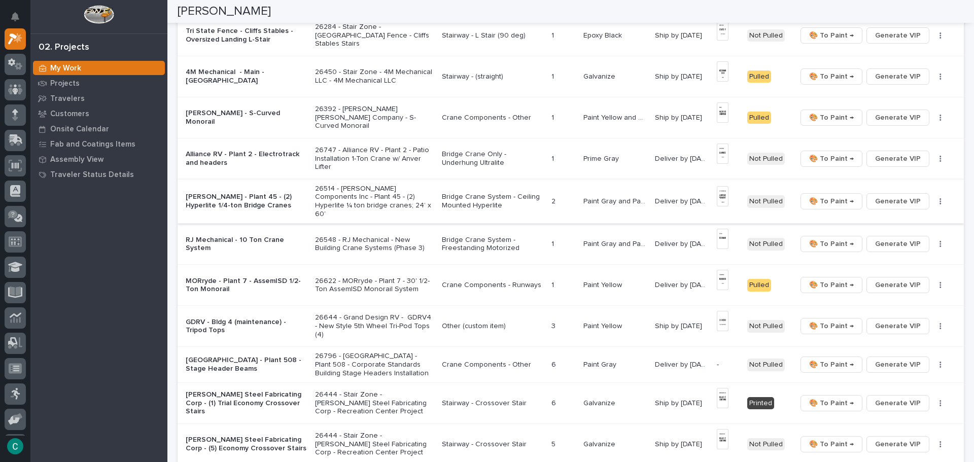
click at [721, 187] on img at bounding box center [723, 196] width 12 height 20
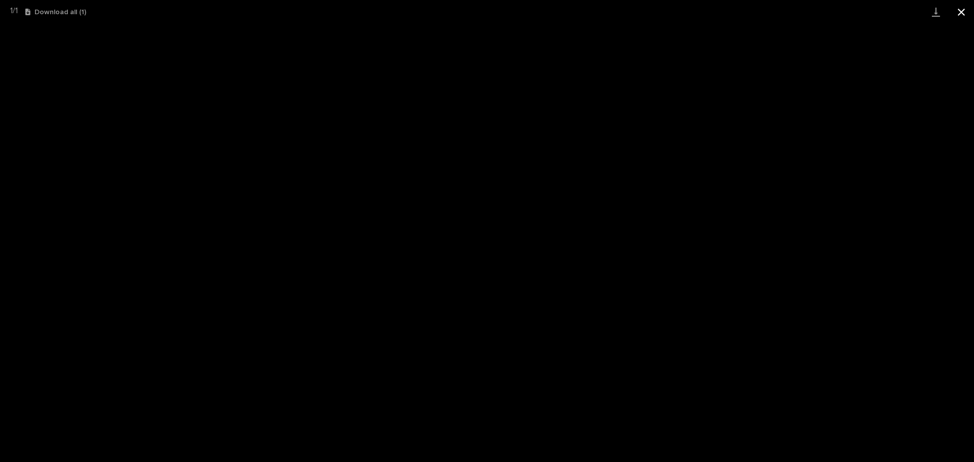
click at [958, 10] on button "Close gallery" at bounding box center [960, 12] width 25 height 24
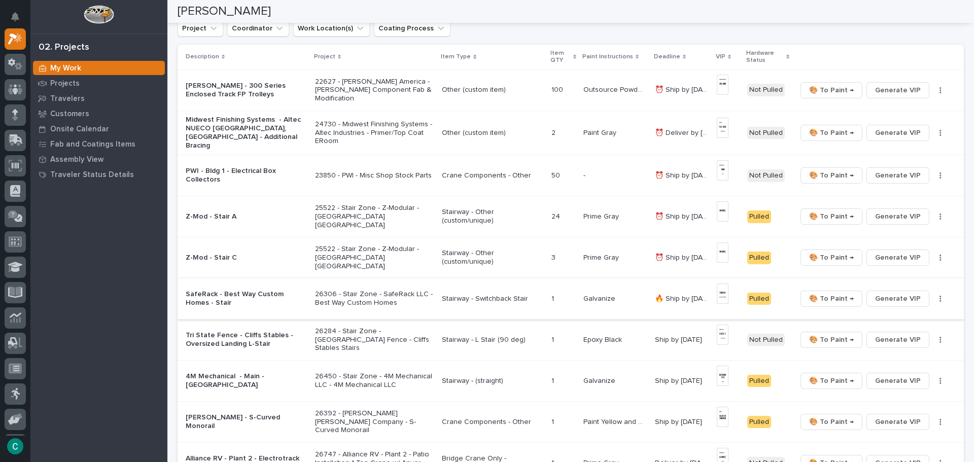
scroll to position [51, 0]
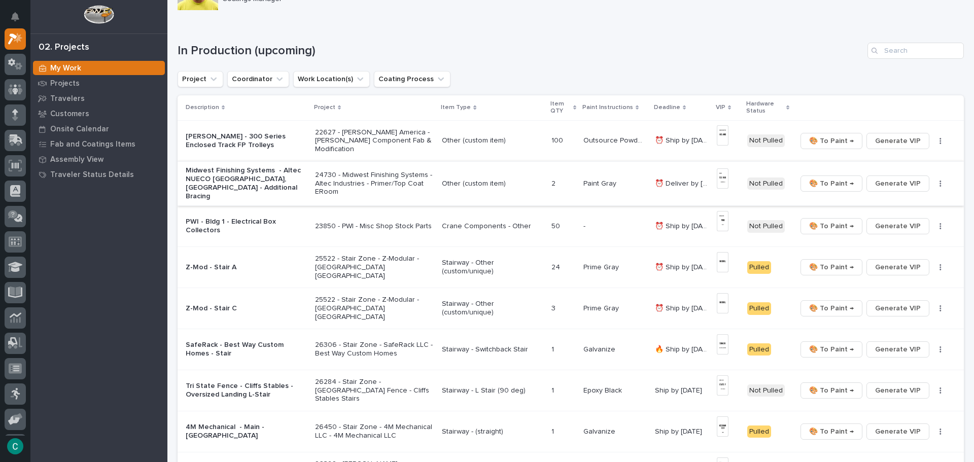
click at [721, 176] on img at bounding box center [723, 178] width 12 height 20
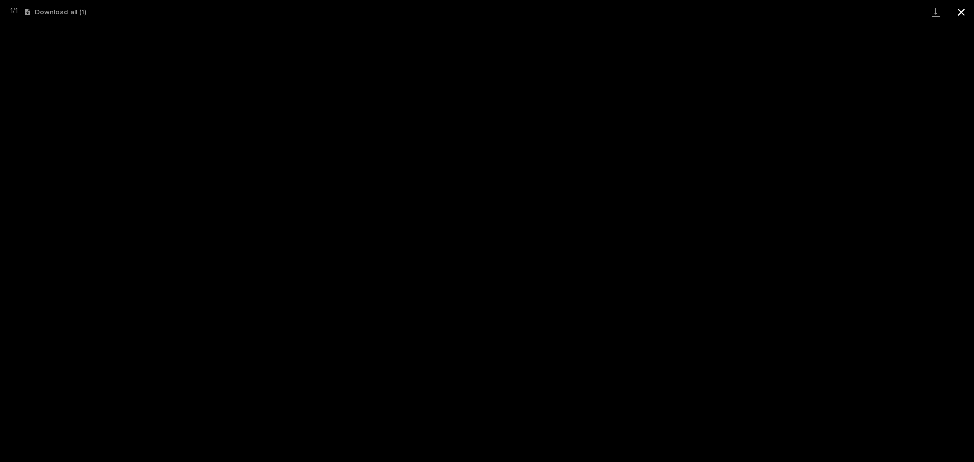
click at [959, 10] on button "Close gallery" at bounding box center [960, 12] width 25 height 24
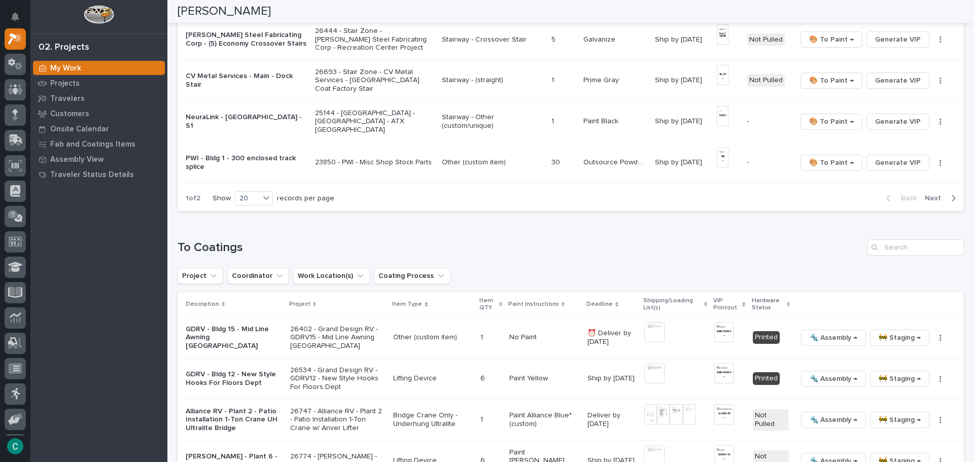
scroll to position [811, 0]
click at [924, 193] on span "Next" at bounding box center [935, 197] width 22 height 9
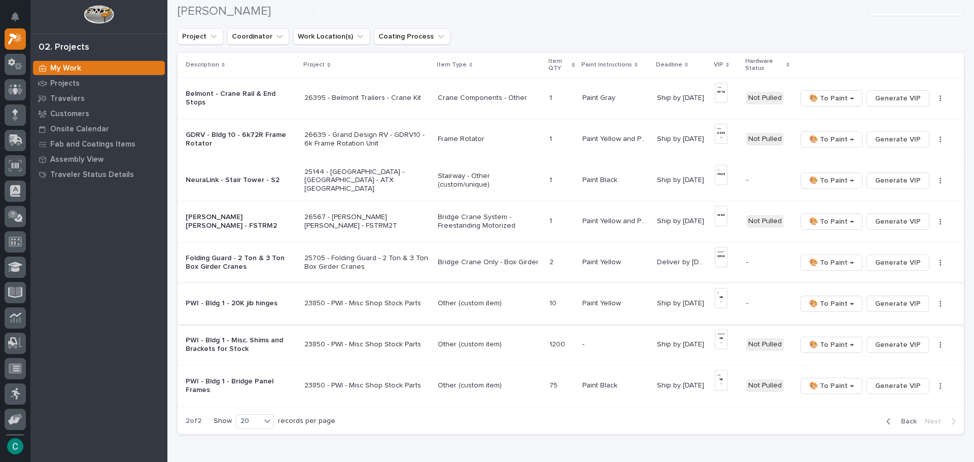
scroll to position [111, 0]
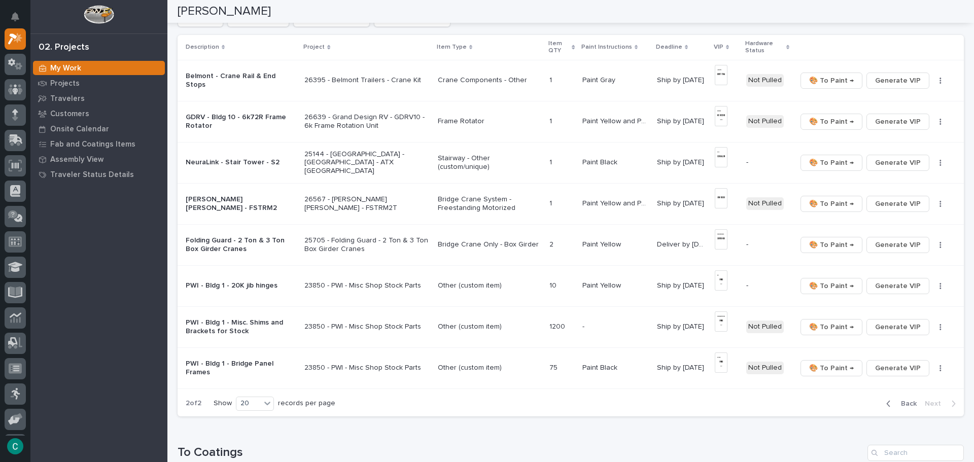
click at [899, 400] on span "Back" at bounding box center [906, 403] width 22 height 9
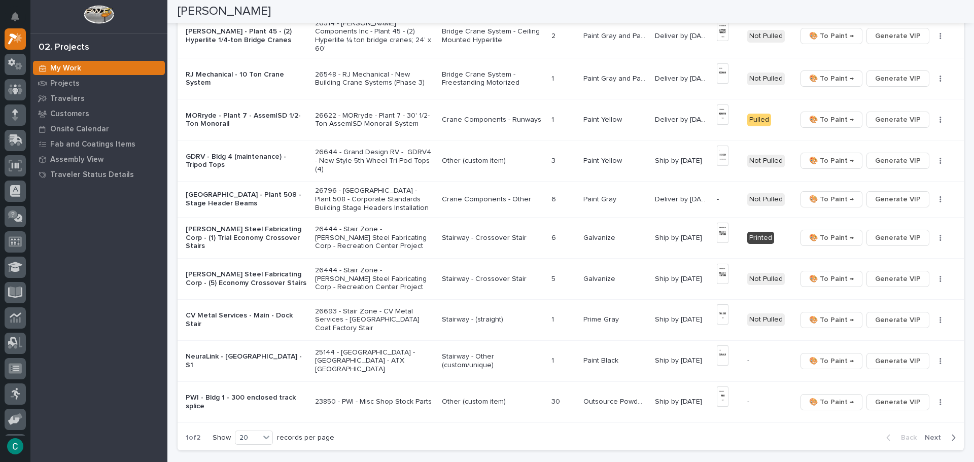
scroll to position [567, 0]
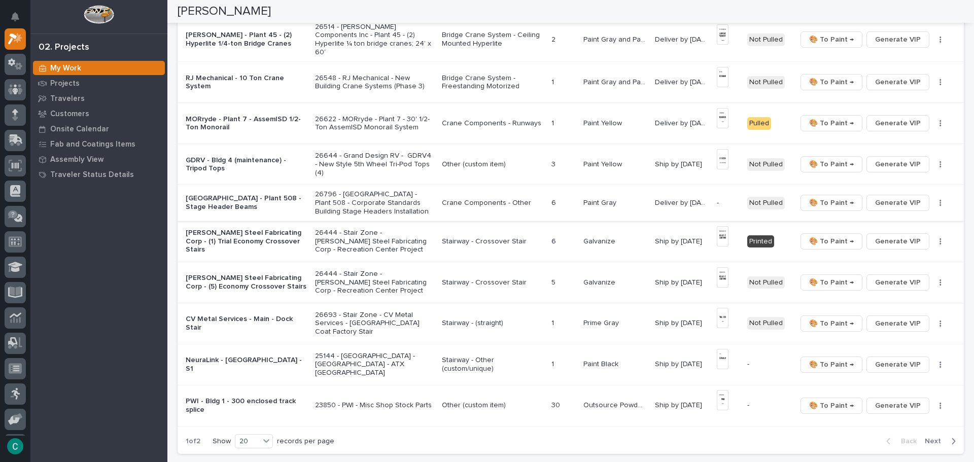
click at [910, 197] on span "Generate VIP" at bounding box center [898, 203] width 46 height 12
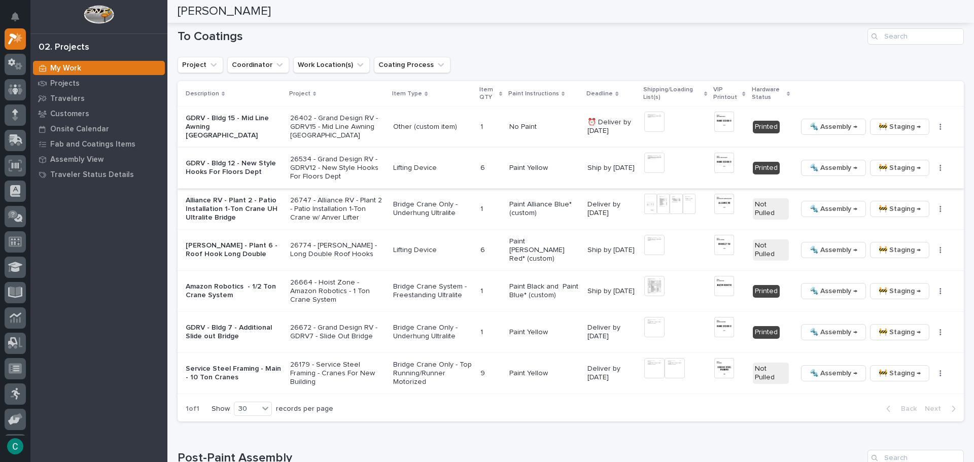
scroll to position [1009, 0]
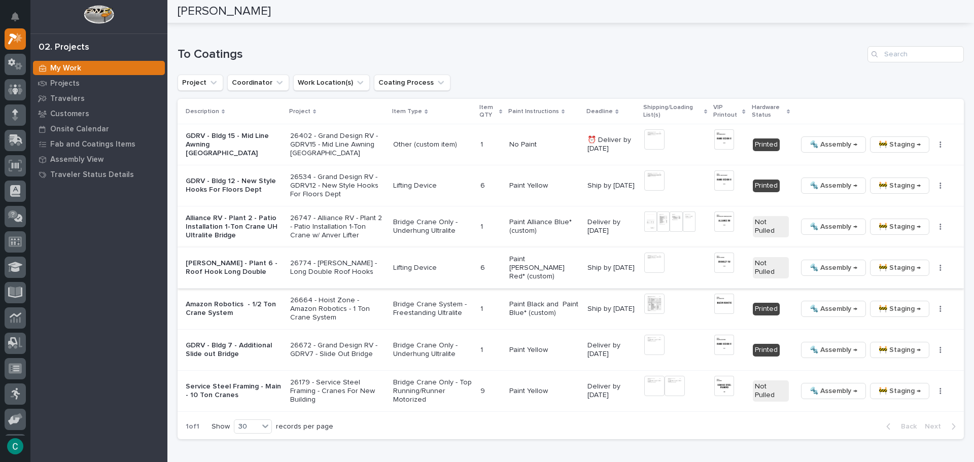
click at [644, 253] on img at bounding box center [654, 263] width 20 height 20
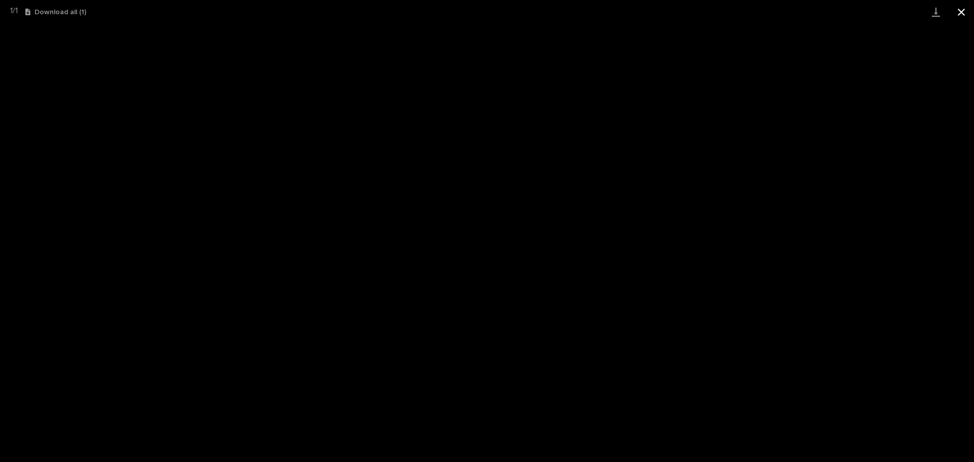
click at [966, 13] on button "Close gallery" at bounding box center [960, 12] width 25 height 24
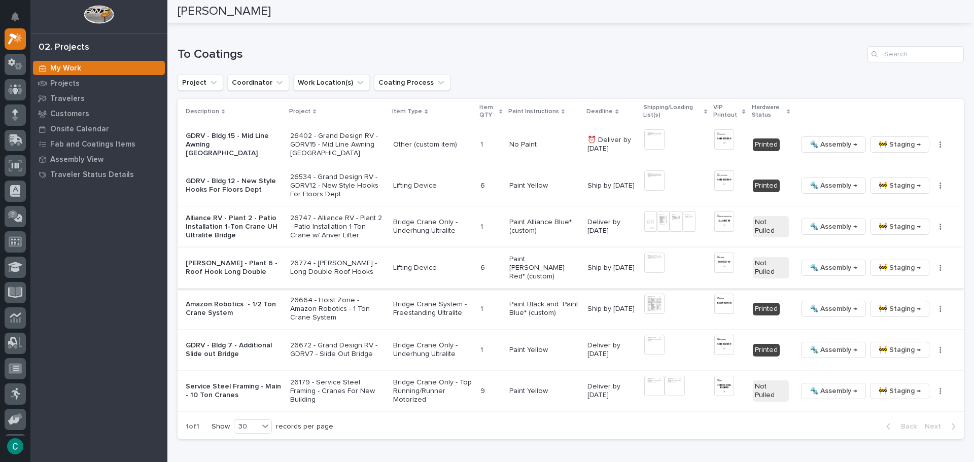
click at [824, 262] on span "🔩 Assembly →" at bounding box center [833, 268] width 48 height 12
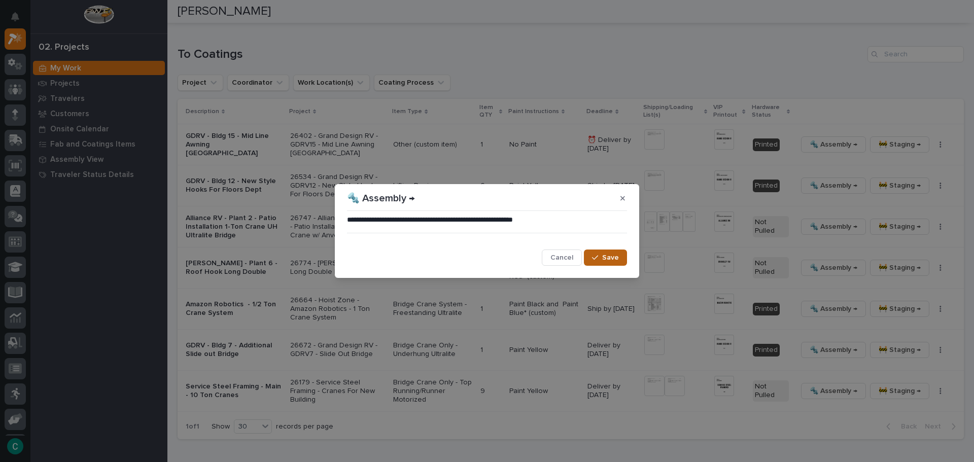
click at [606, 260] on span "Save" at bounding box center [610, 257] width 17 height 9
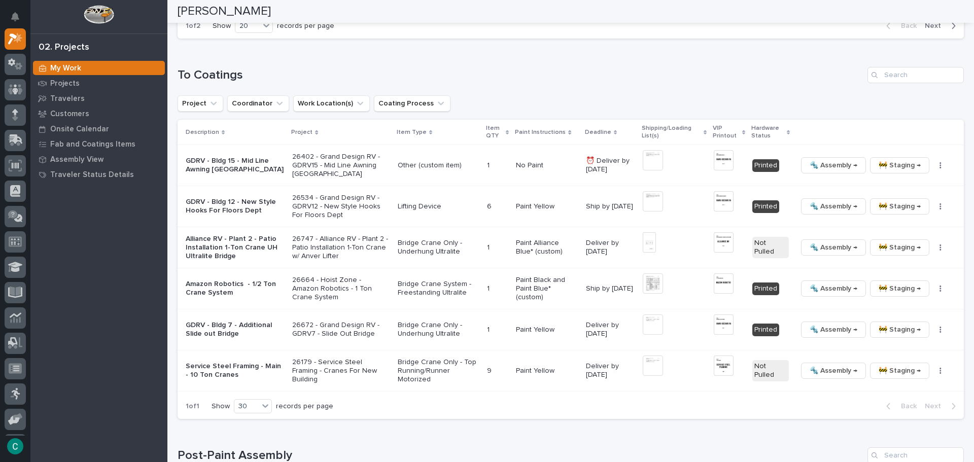
scroll to position [1002, 0]
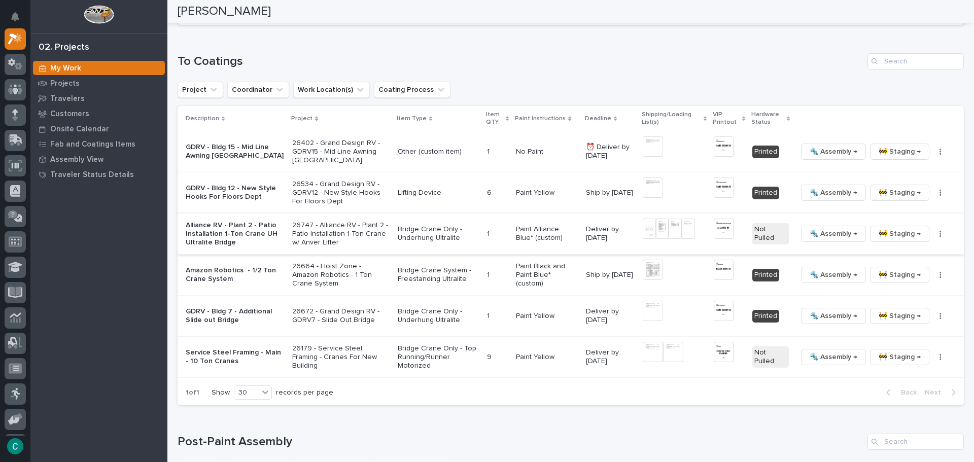
click at [683, 219] on img at bounding box center [688, 229] width 13 height 20
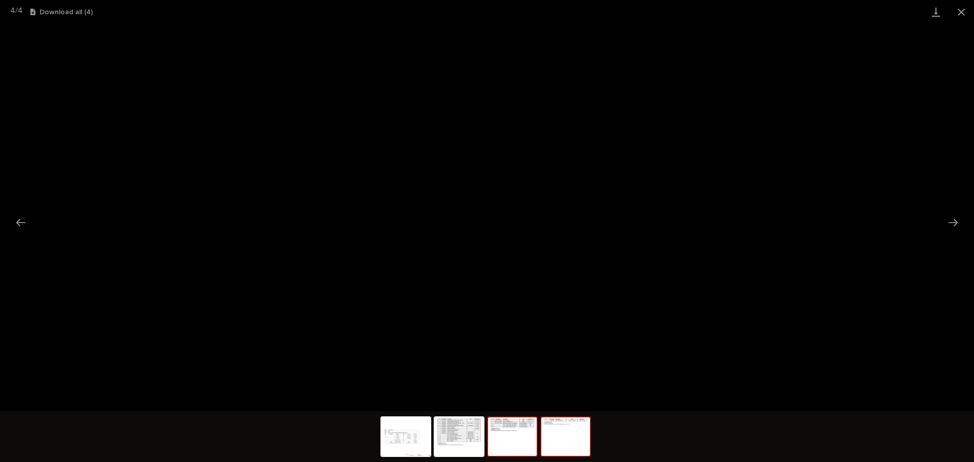
click at [507, 423] on img at bounding box center [512, 436] width 49 height 39
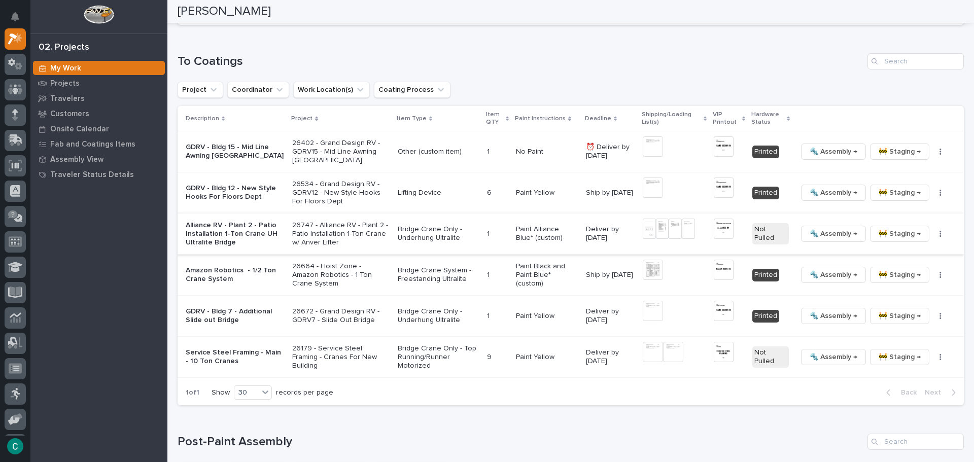
click at [656, 220] on img at bounding box center [662, 229] width 13 height 20
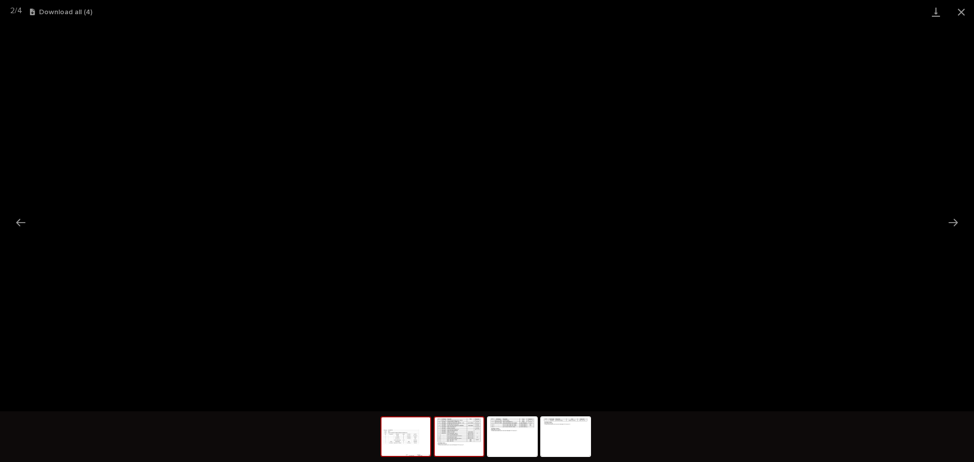
click at [408, 441] on img at bounding box center [405, 436] width 49 height 39
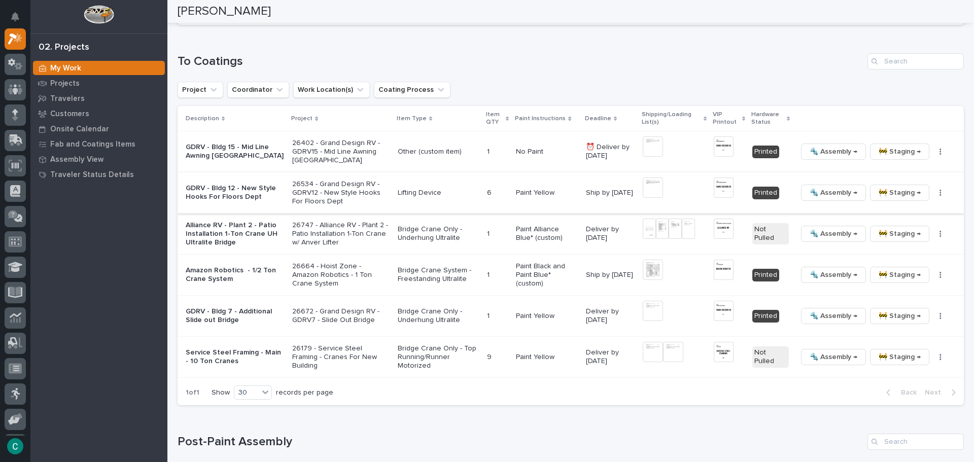
click at [651, 179] on img at bounding box center [652, 187] width 20 height 20
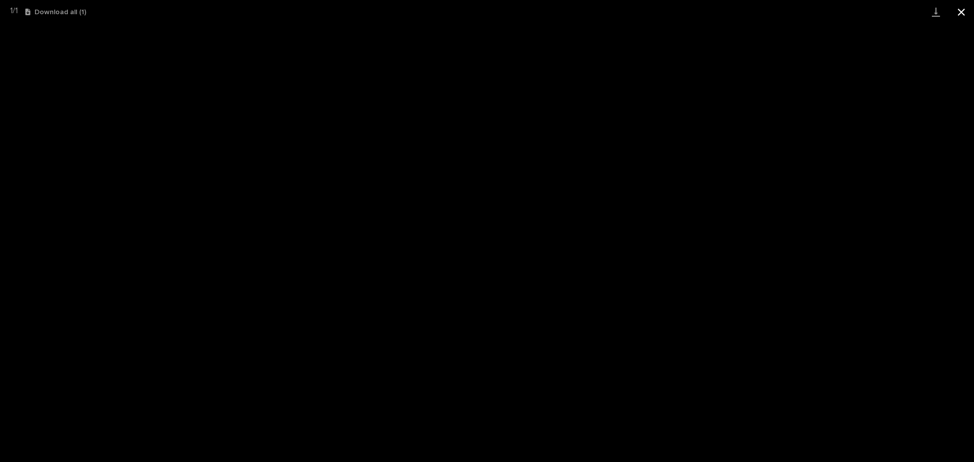
click at [957, 14] on button "Close gallery" at bounding box center [960, 12] width 25 height 24
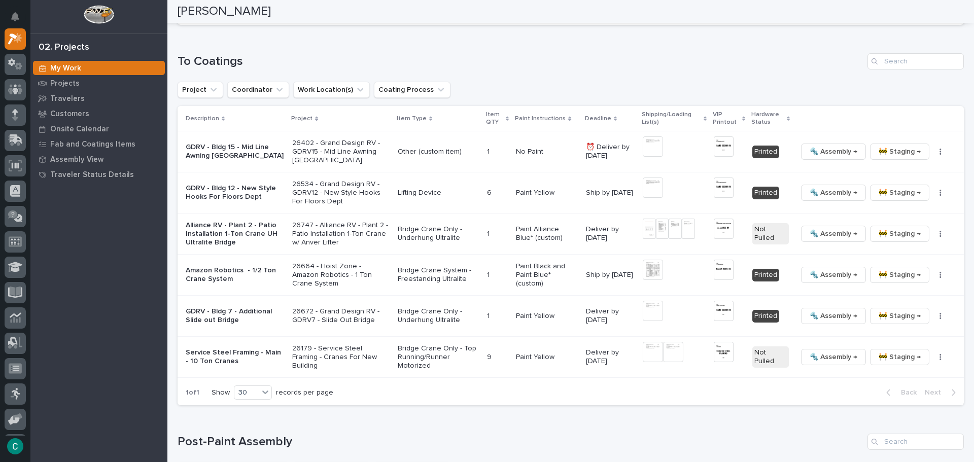
click at [256, 223] on p "Alliance RV - Plant 2 - Patio Installation 1-Ton Crane UH Ultralite Bridge" at bounding box center [235, 233] width 98 height 25
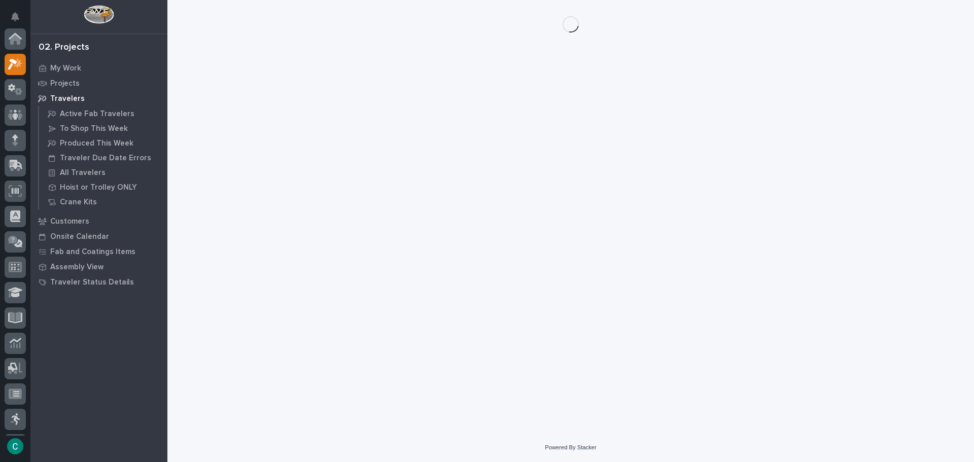
scroll to position [25, 0]
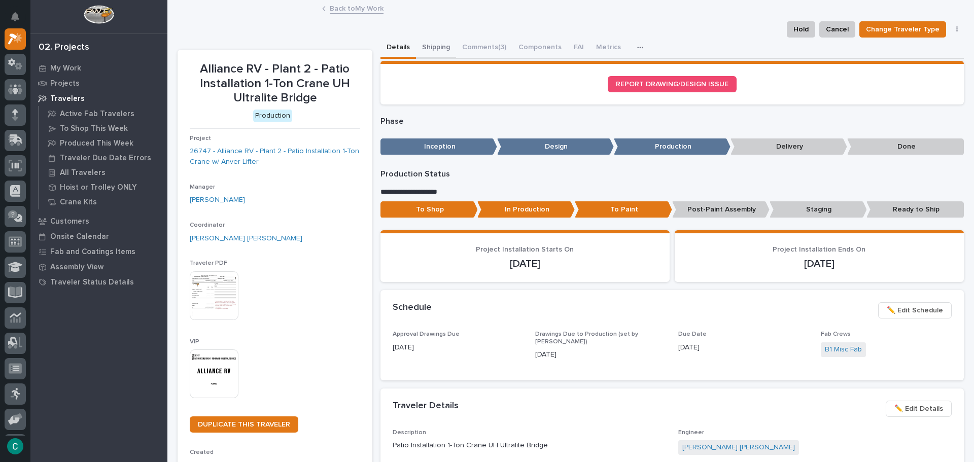
click at [445, 46] on button "Shipping" at bounding box center [436, 48] width 40 height 21
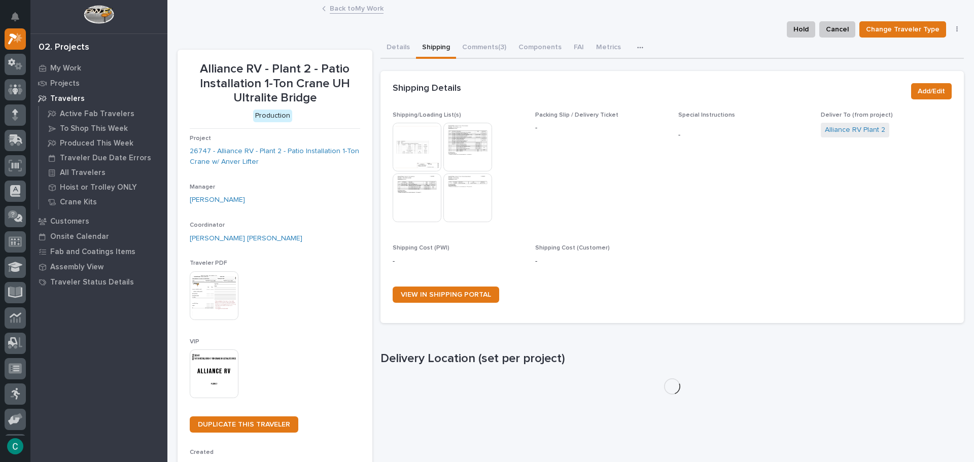
click at [413, 149] on img at bounding box center [416, 147] width 49 height 49
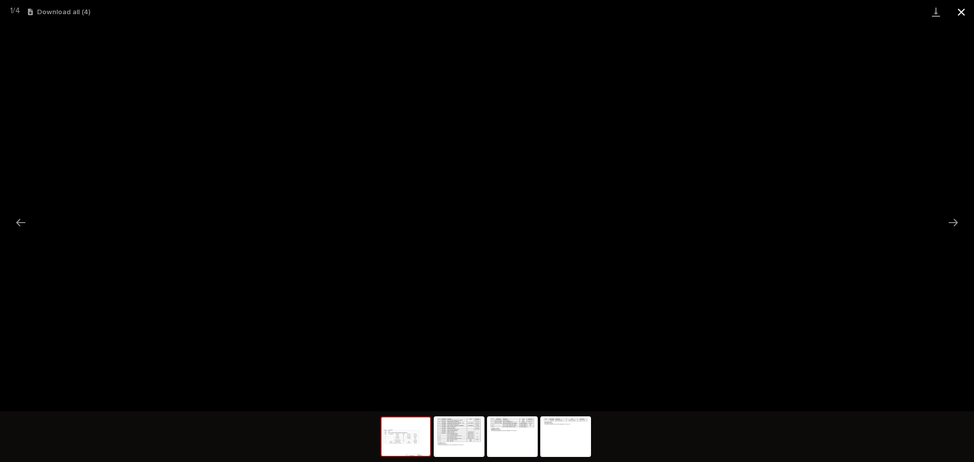
click at [966, 12] on button "Close gallery" at bounding box center [960, 12] width 25 height 24
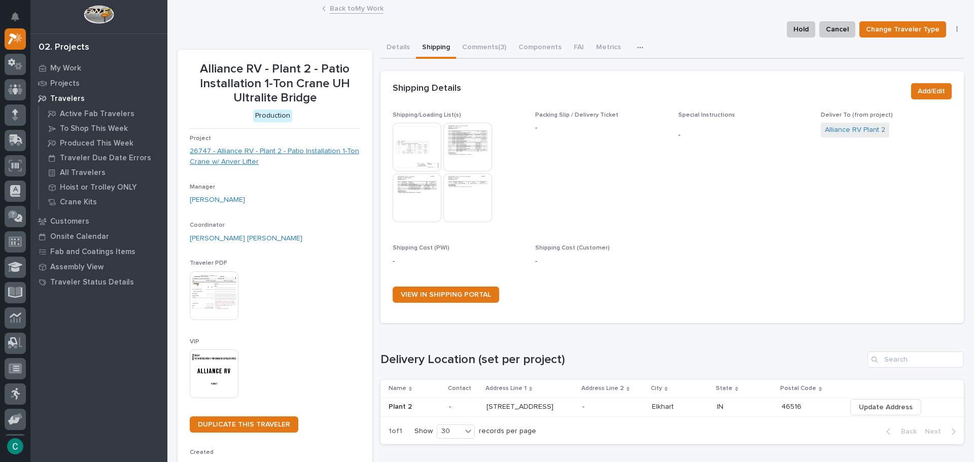
click at [225, 158] on link "26747 - Alliance RV - Plant 2 - Patio Installation 1-Ton Crane w/ Anver Lifter" at bounding box center [275, 156] width 170 height 21
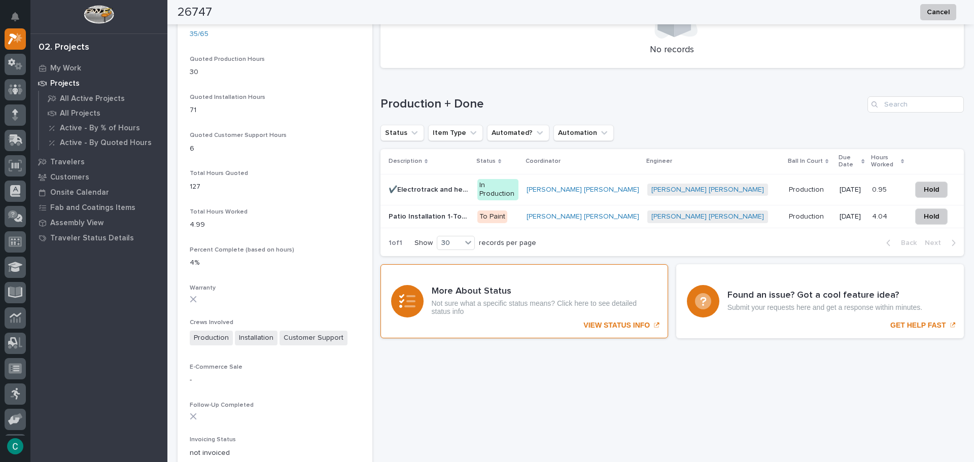
scroll to position [710, 0]
click at [471, 211] on p "Patio Installation 1-Ton Crane UH Ultralite Bridge" at bounding box center [429, 216] width 83 height 11
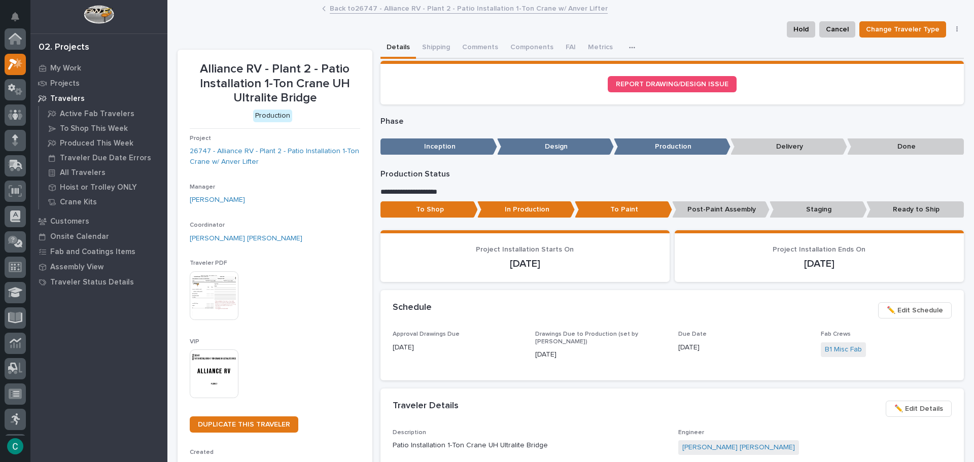
scroll to position [25, 0]
drag, startPoint x: 428, startPoint y: 46, endPoint x: 442, endPoint y: 57, distance: 18.1
click at [428, 46] on button "Shipping" at bounding box center [436, 48] width 40 height 21
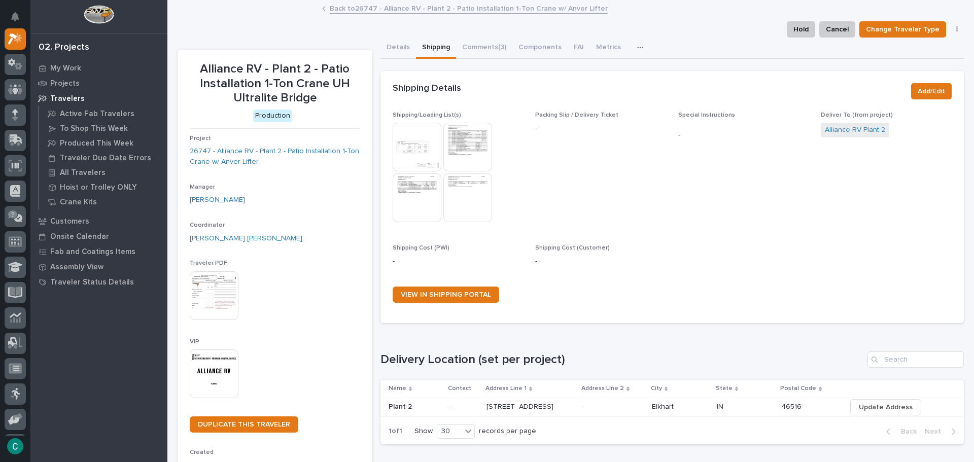
click at [422, 151] on img at bounding box center [416, 147] width 49 height 49
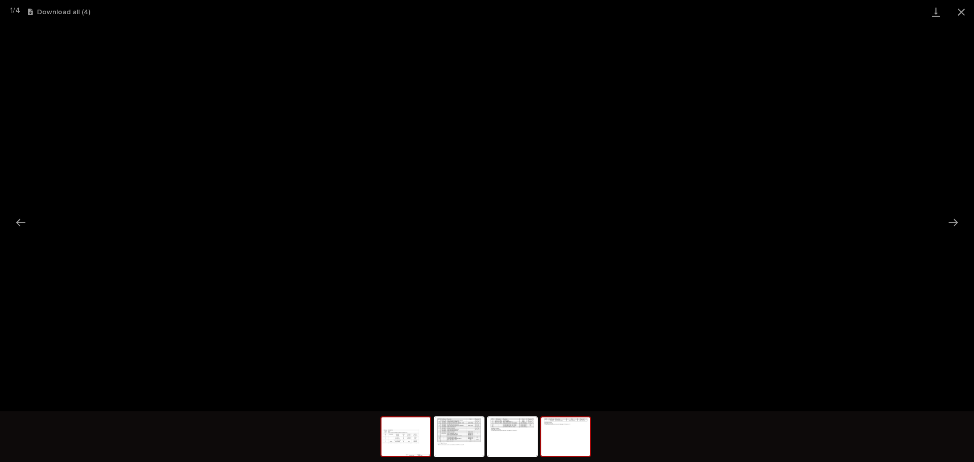
click at [561, 436] on img at bounding box center [565, 436] width 49 height 39
click at [401, 457] on div at bounding box center [486, 437] width 213 height 53
click at [417, 441] on img at bounding box center [405, 436] width 49 height 39
click at [513, 447] on img at bounding box center [512, 436] width 49 height 39
click at [973, 5] on button "Close gallery" at bounding box center [960, 12] width 25 height 24
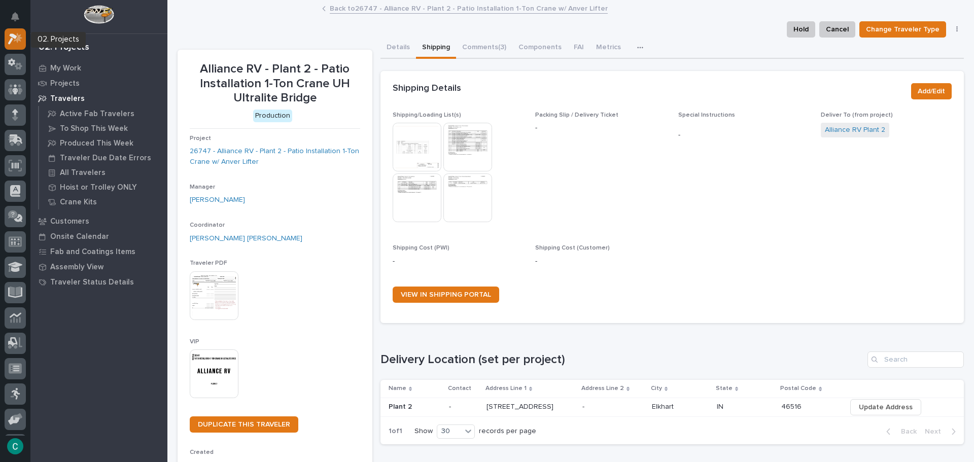
click at [12, 43] on icon at bounding box center [15, 39] width 15 height 12
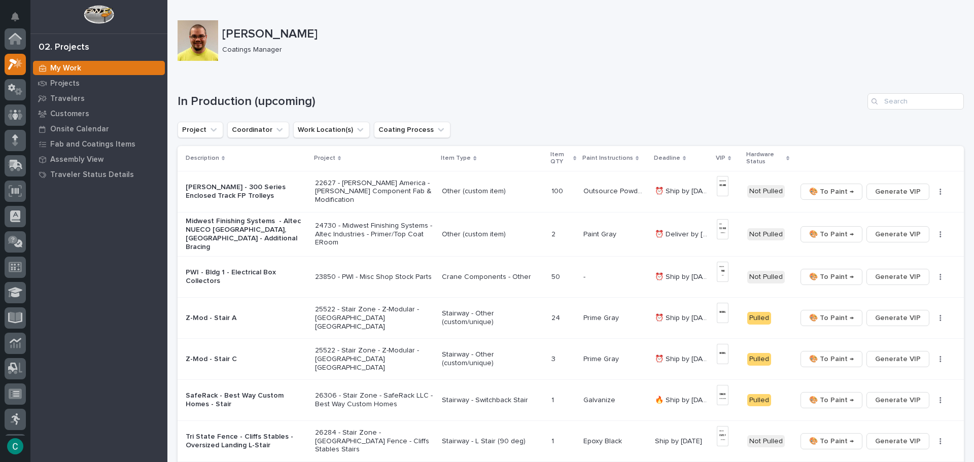
scroll to position [25, 0]
